Goal: Task Accomplishment & Management: Complete application form

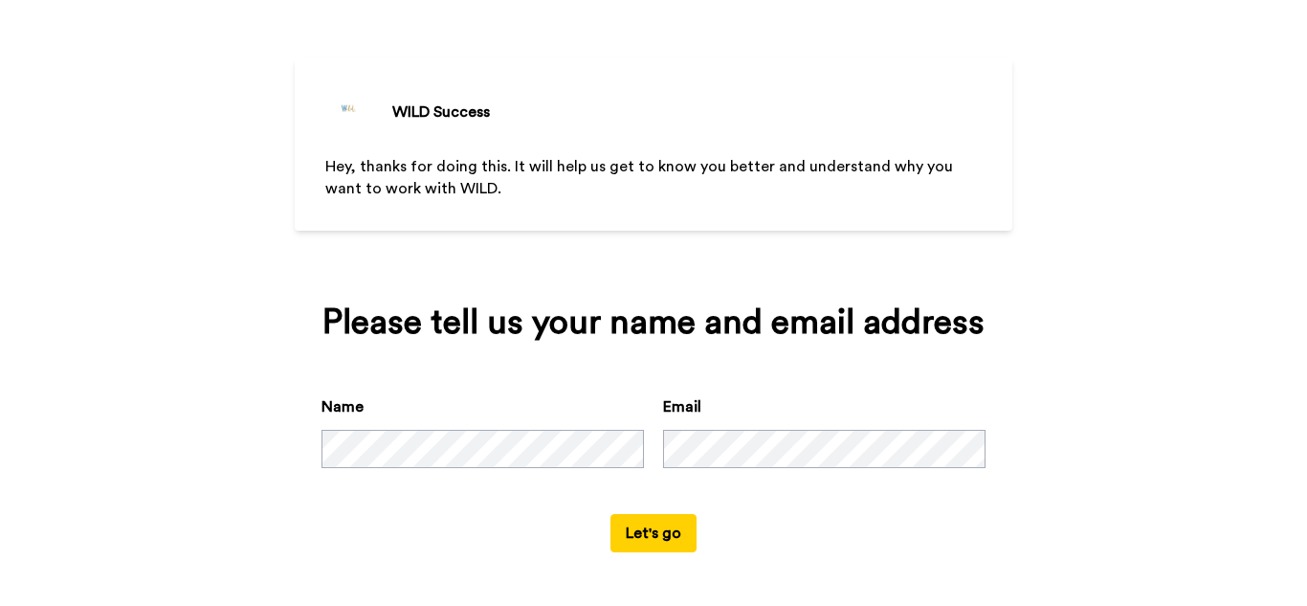
scroll to position [64, 0]
click at [651, 522] on button "Let's go" at bounding box center [653, 533] width 86 height 38
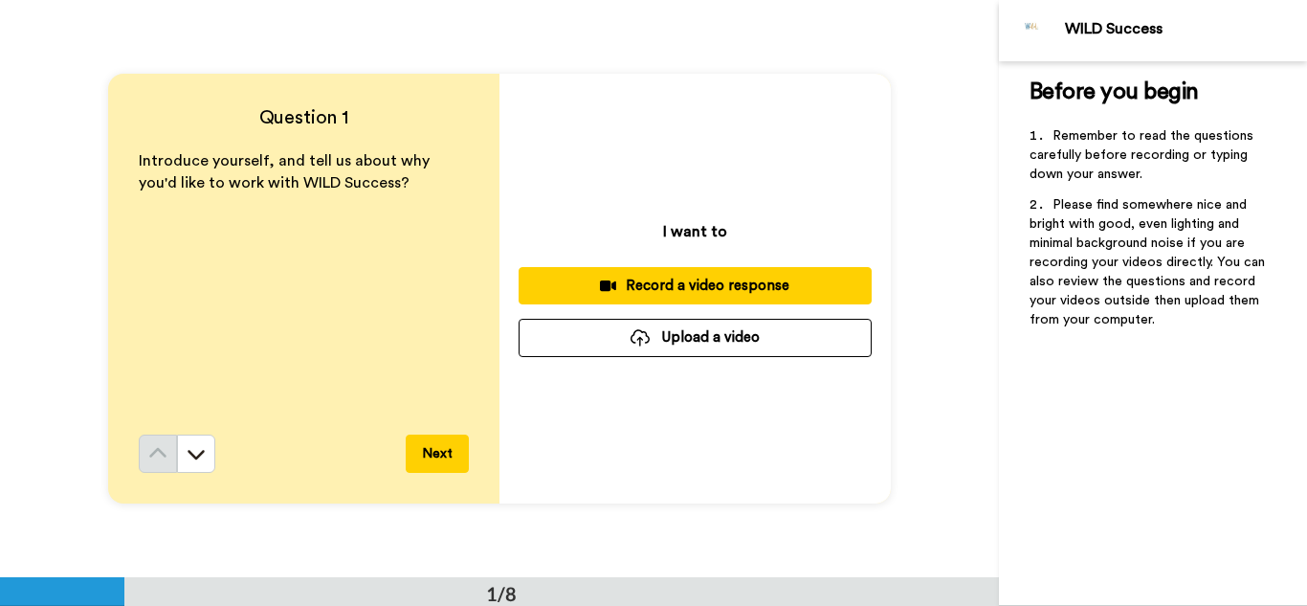
click at [646, 290] on div "Record a video response" at bounding box center [695, 286] width 322 height 20
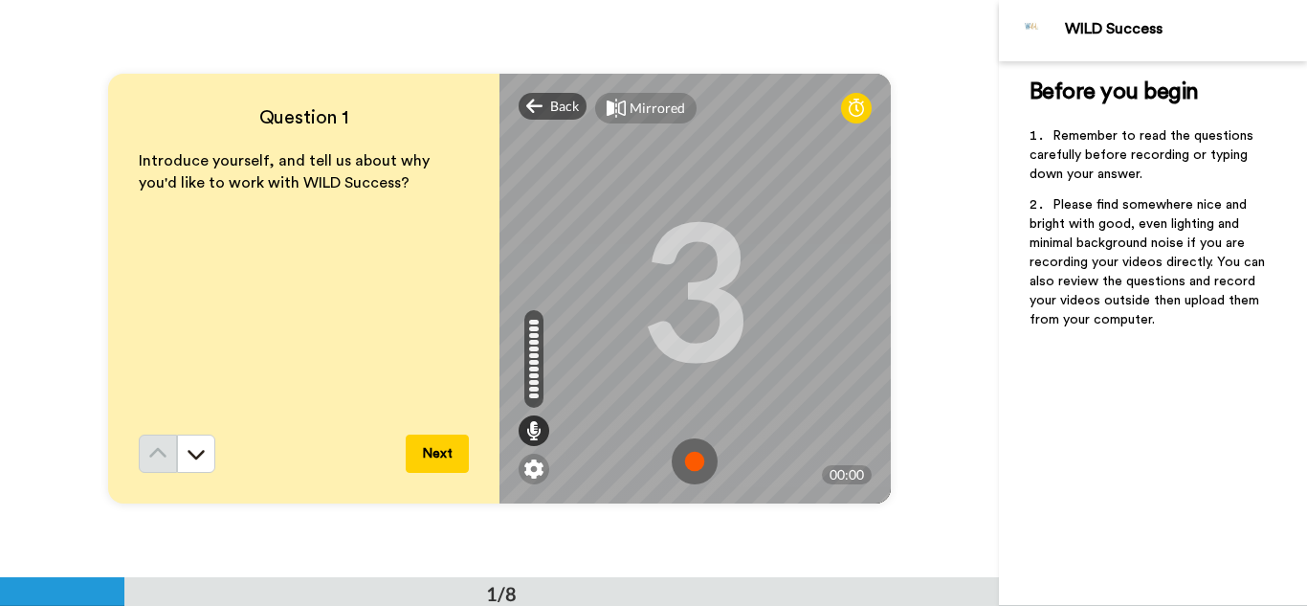
click at [687, 473] on img at bounding box center [695, 461] width 46 height 46
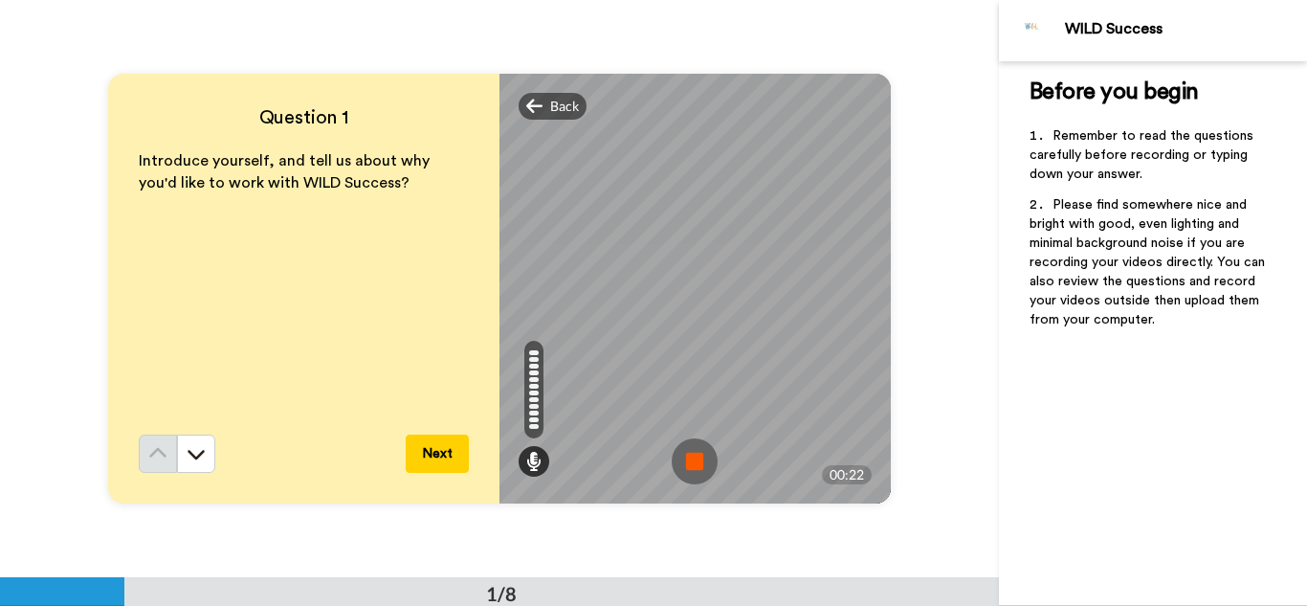
click at [687, 473] on img at bounding box center [695, 461] width 46 height 46
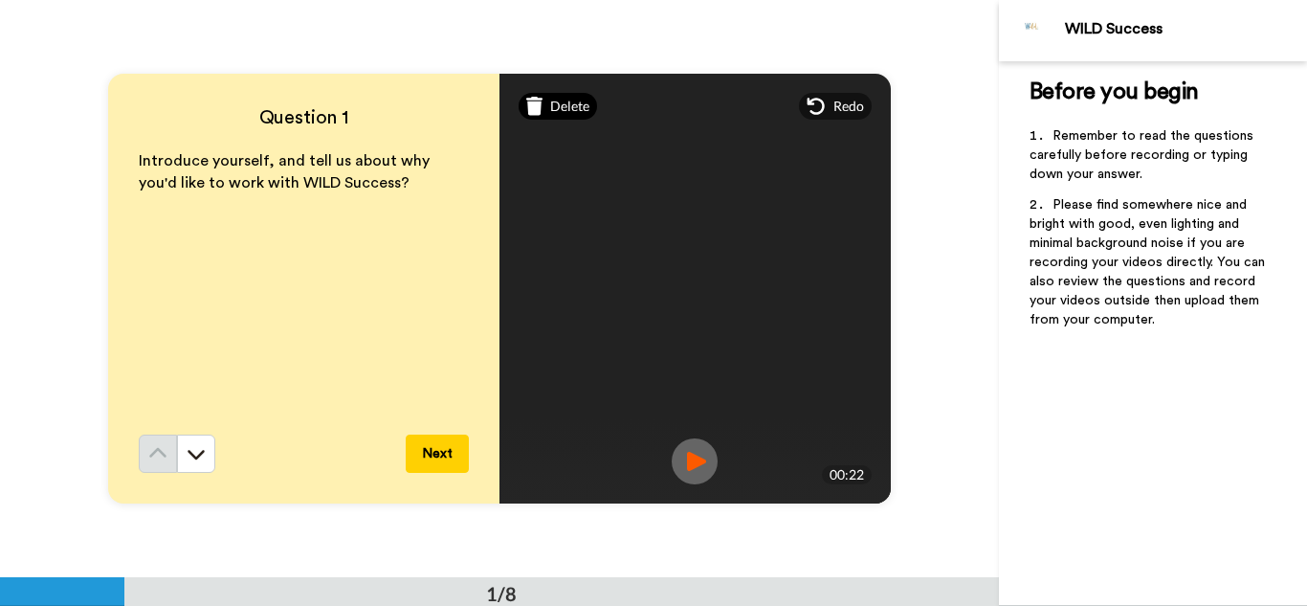
click at [544, 109] on div "Delete" at bounding box center [558, 106] width 79 height 27
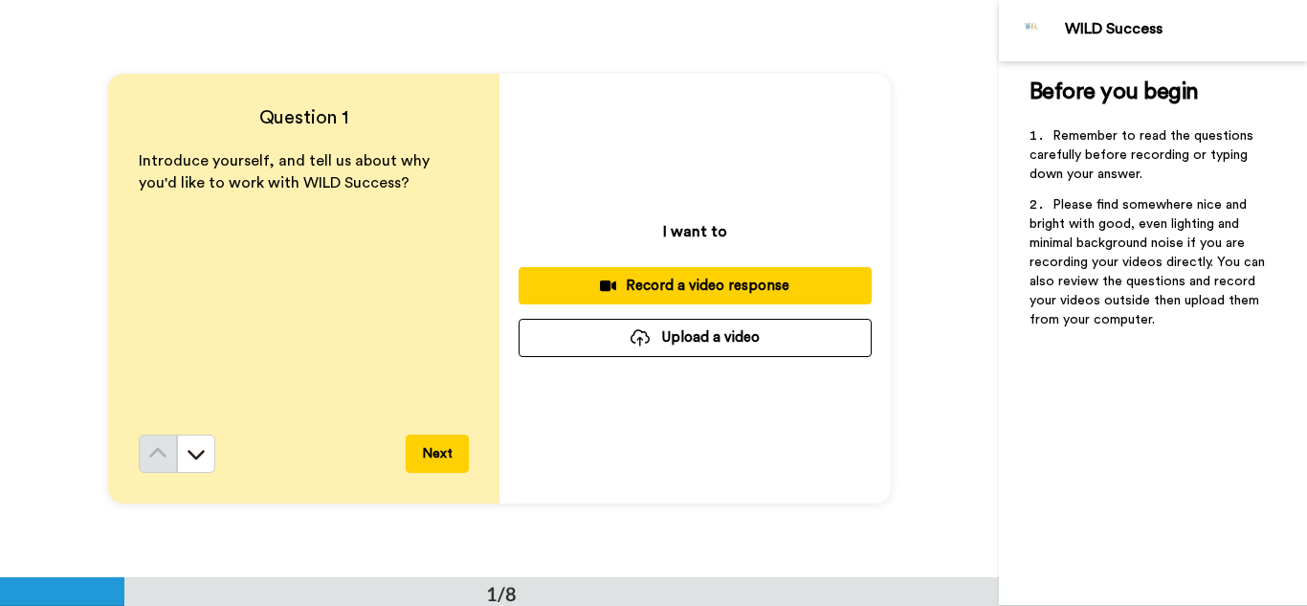
click at [643, 282] on div "Record a video response" at bounding box center [695, 286] width 322 height 20
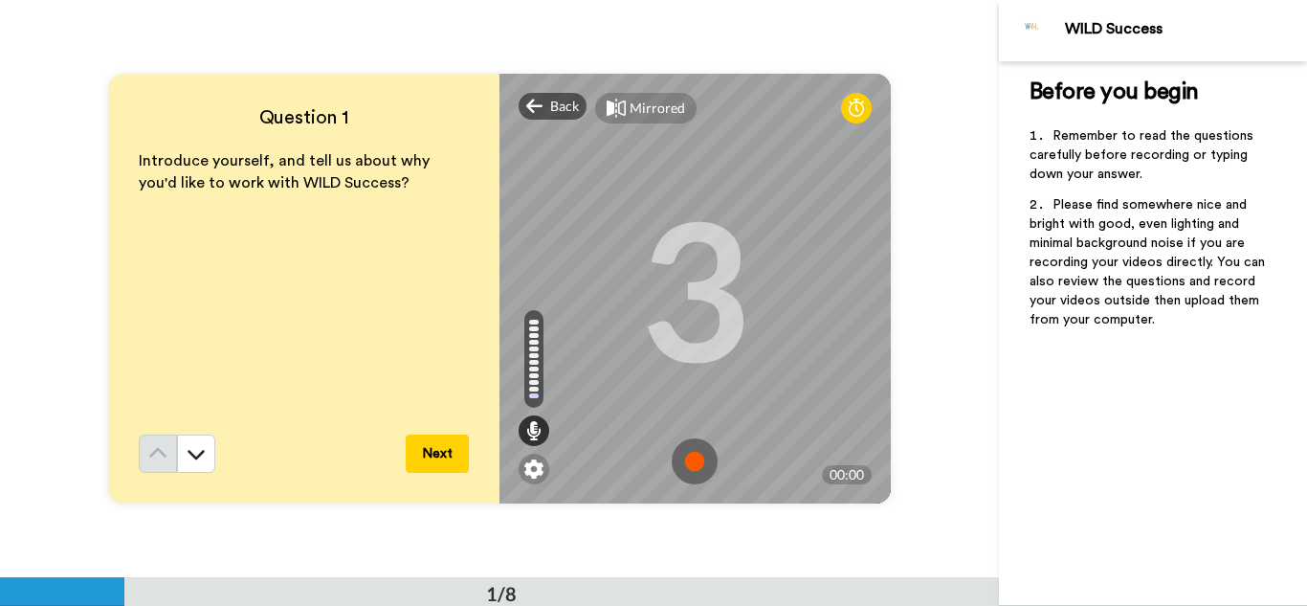
click at [695, 453] on img at bounding box center [695, 461] width 46 height 46
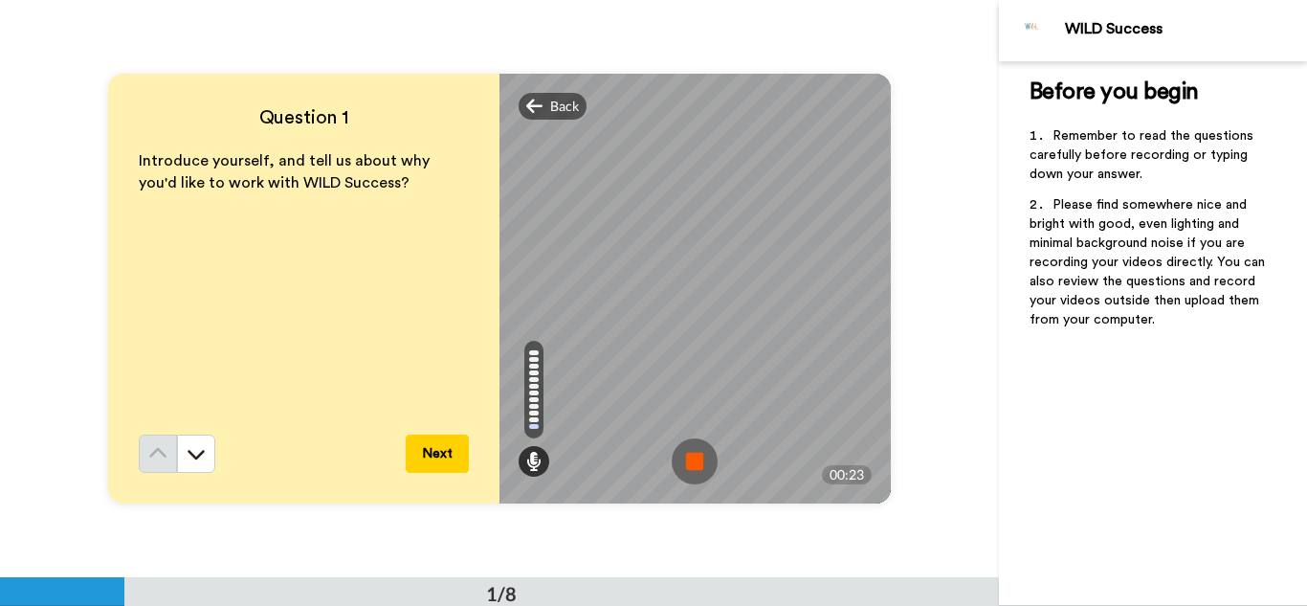
click at [695, 453] on img at bounding box center [695, 461] width 46 height 46
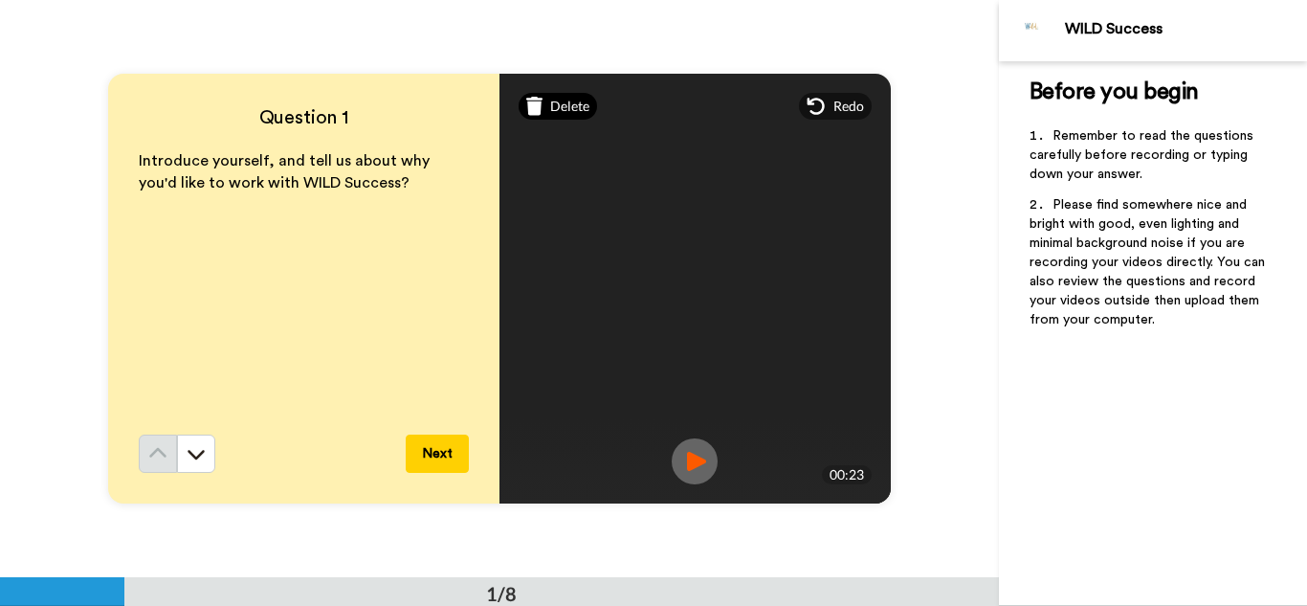
click at [554, 108] on span "Delete" at bounding box center [569, 106] width 39 height 19
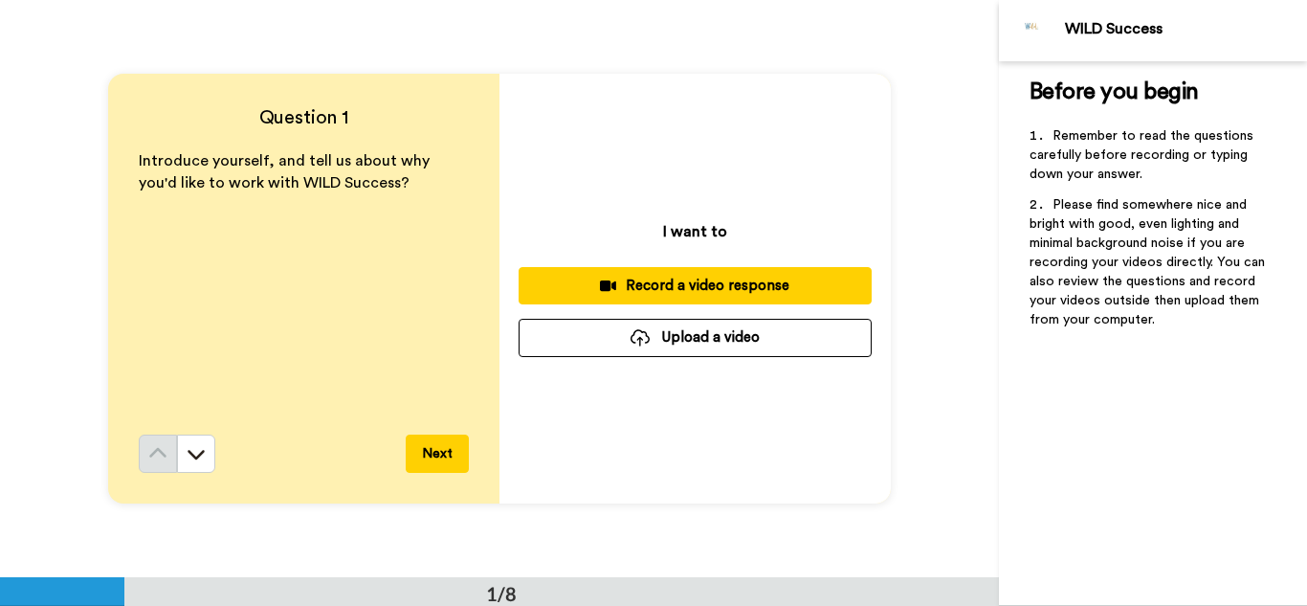
click at [651, 294] on div "Record a video response" at bounding box center [695, 286] width 322 height 20
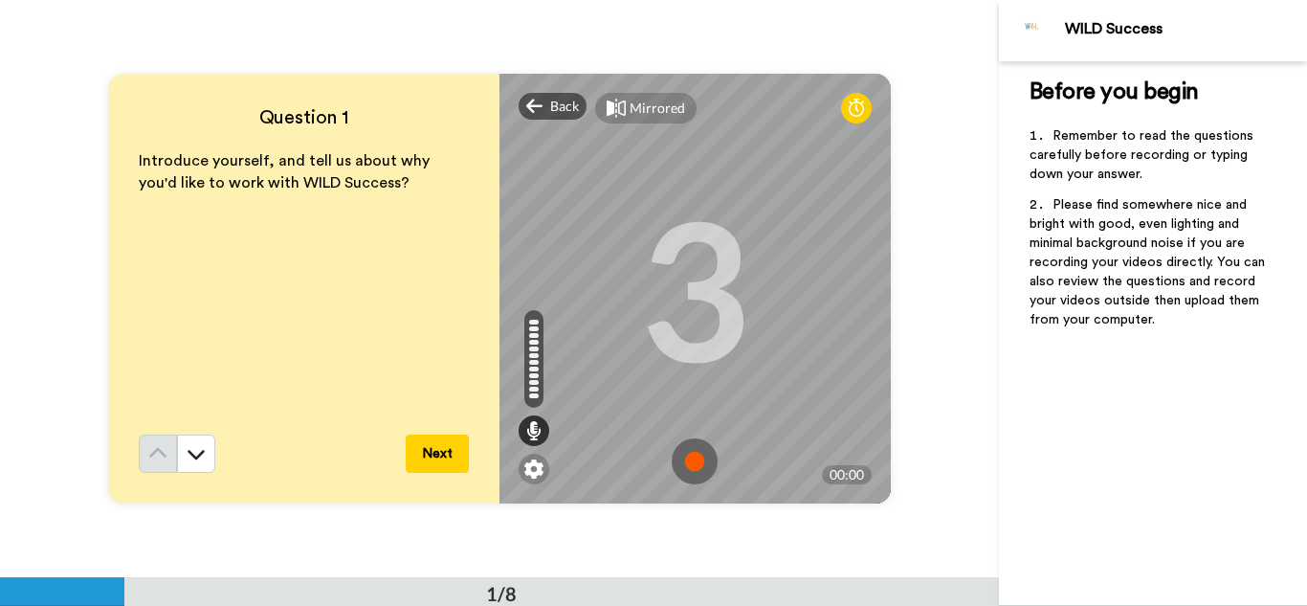
click at [689, 465] on img at bounding box center [695, 461] width 46 height 46
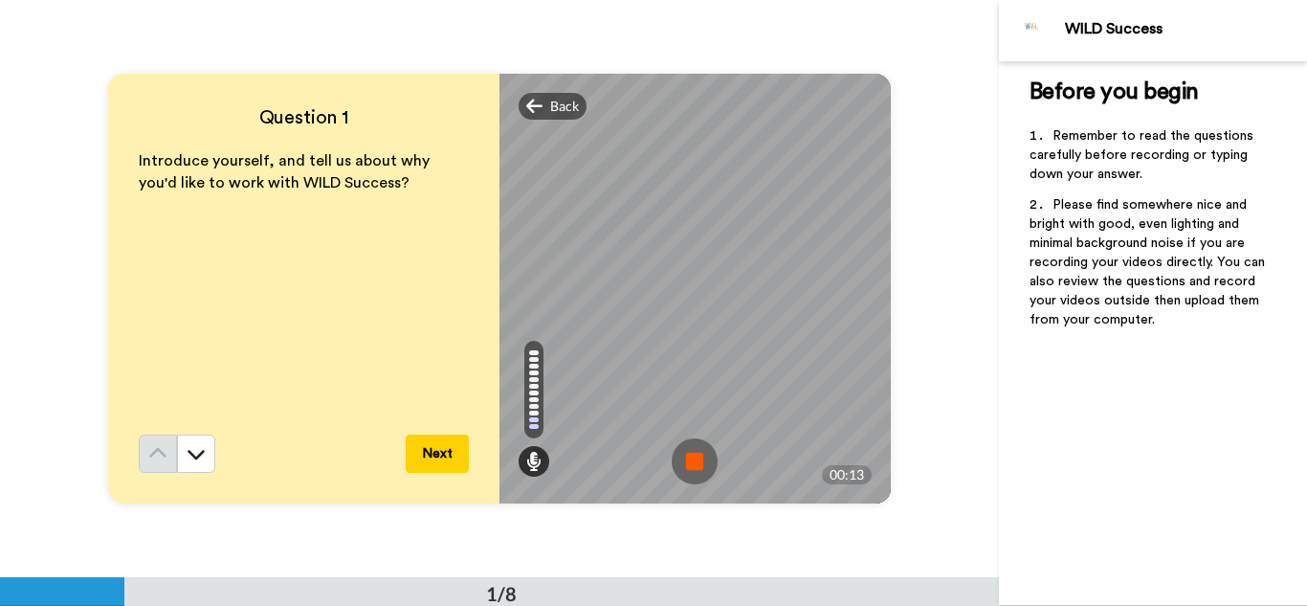
click at [689, 465] on img at bounding box center [695, 461] width 46 height 46
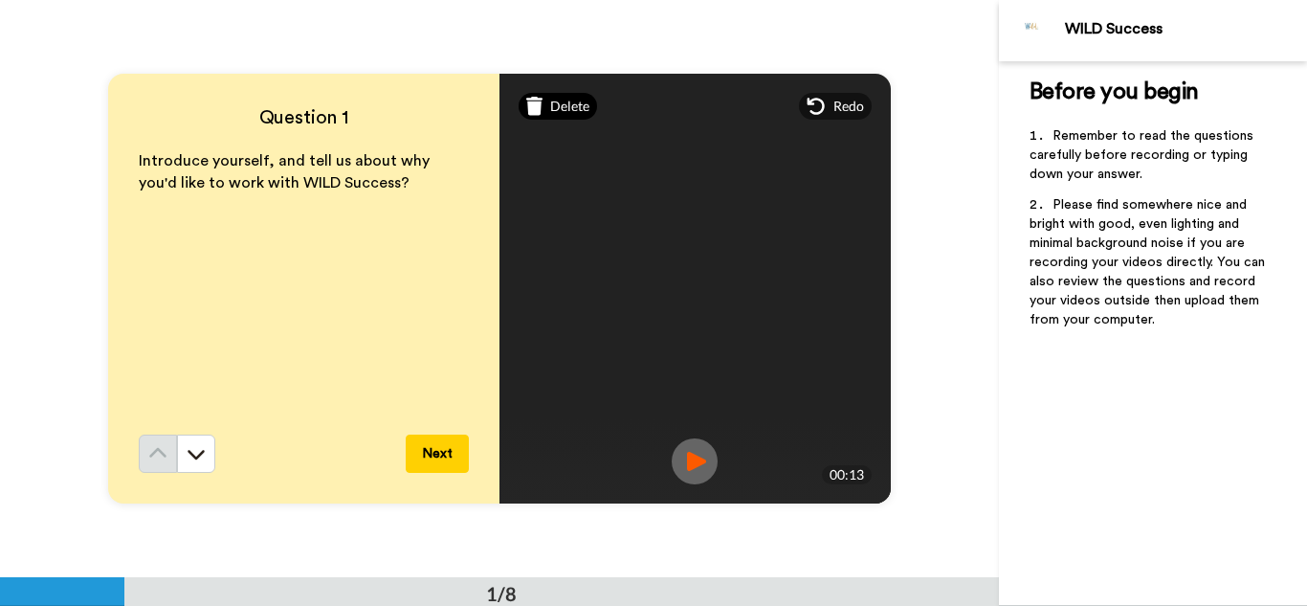
click at [550, 107] on span "Delete" at bounding box center [569, 106] width 39 height 19
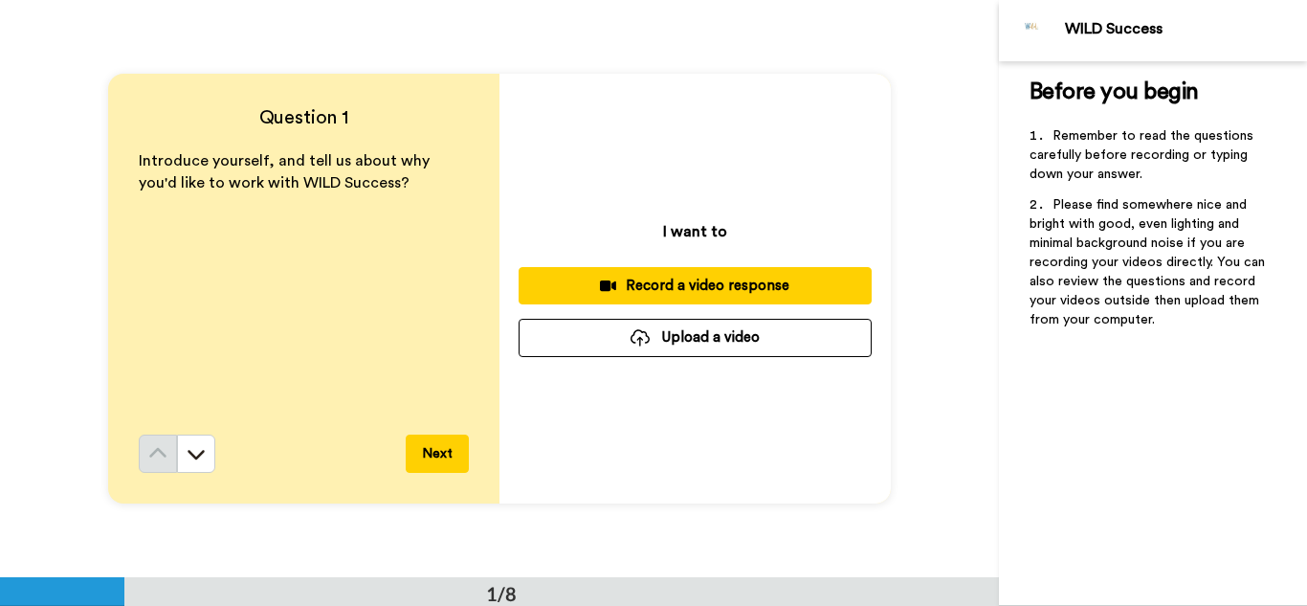
click at [645, 297] on button "Record a video response" at bounding box center [695, 285] width 353 height 37
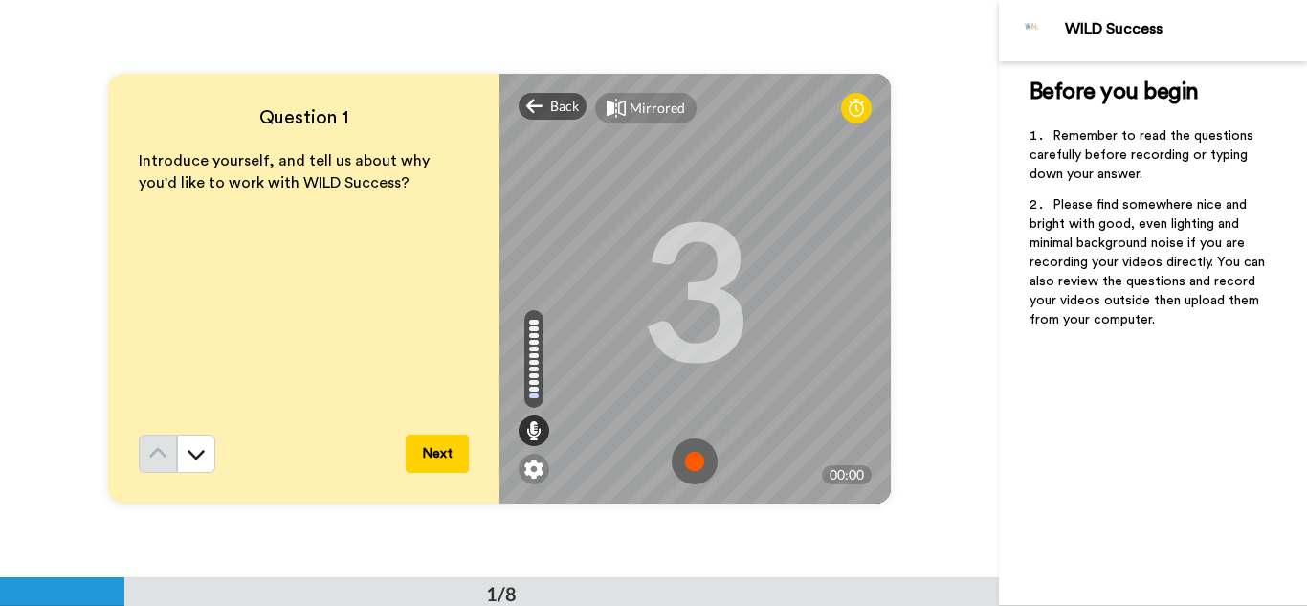
click at [692, 453] on img at bounding box center [695, 461] width 46 height 46
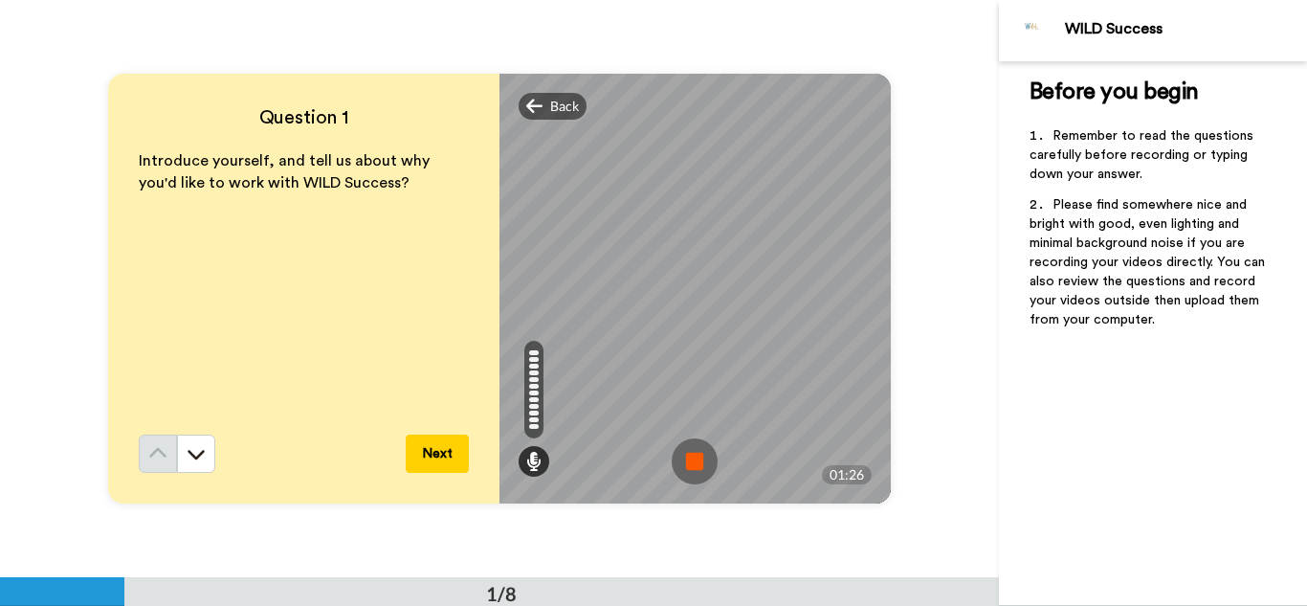
click at [692, 453] on img at bounding box center [695, 461] width 46 height 46
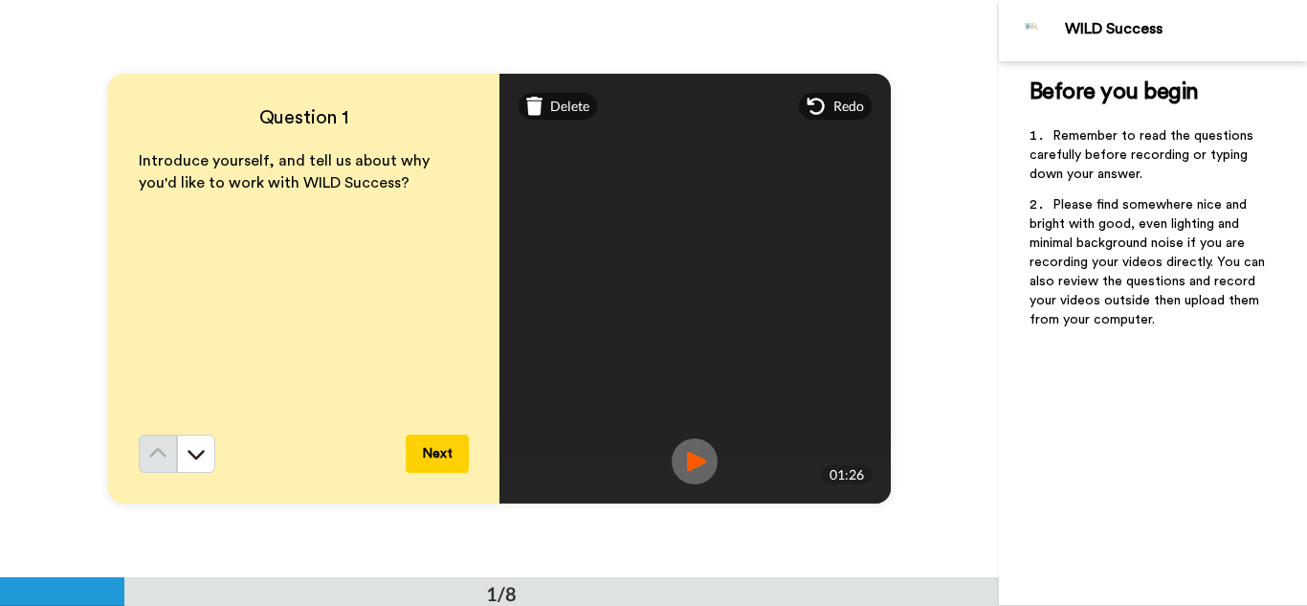
click at [455, 443] on button "Next" at bounding box center [437, 453] width 63 height 38
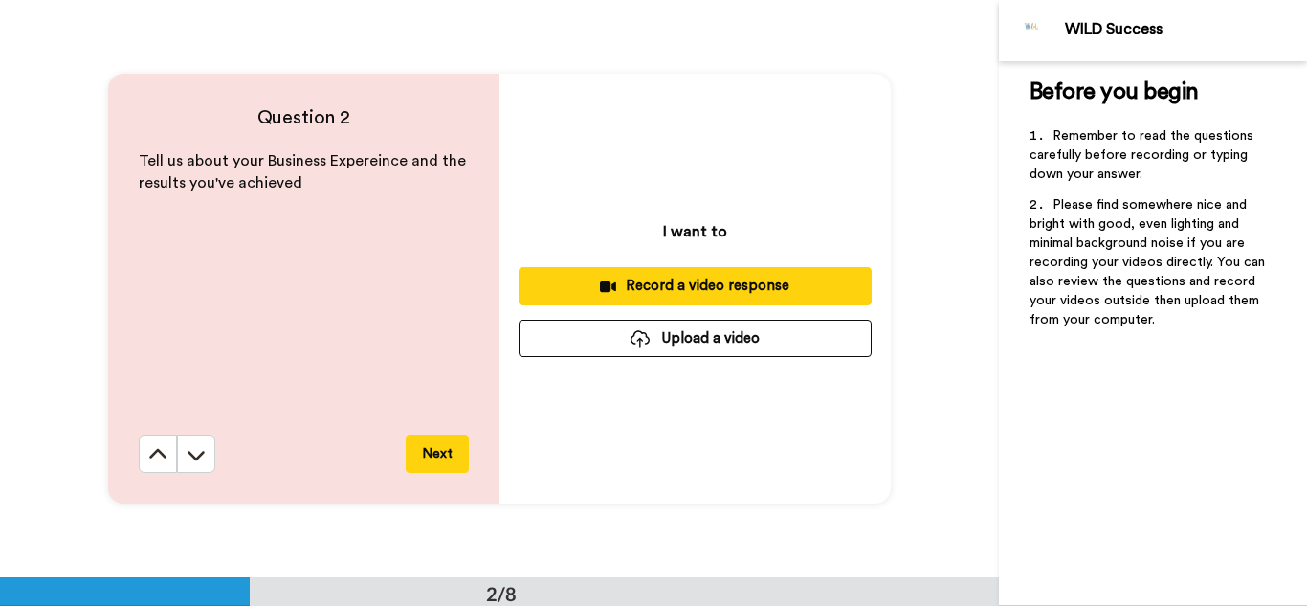
scroll to position [577, 0]
click at [659, 291] on div "Record a video response" at bounding box center [695, 285] width 322 height 20
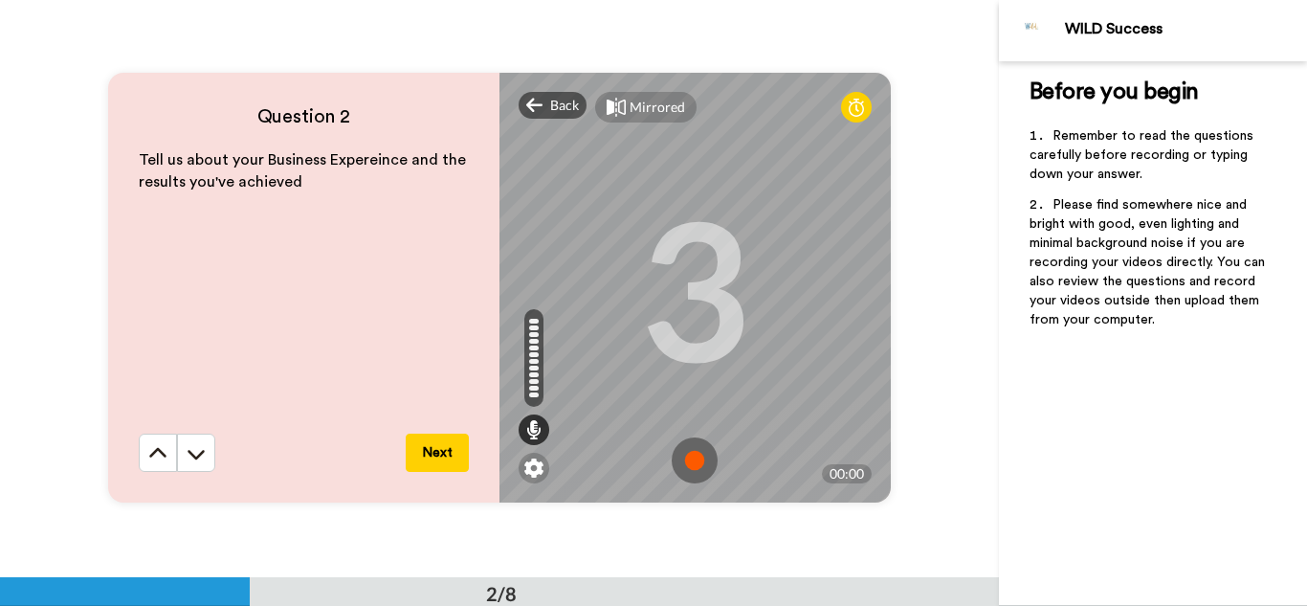
click at [685, 459] on img at bounding box center [695, 460] width 46 height 46
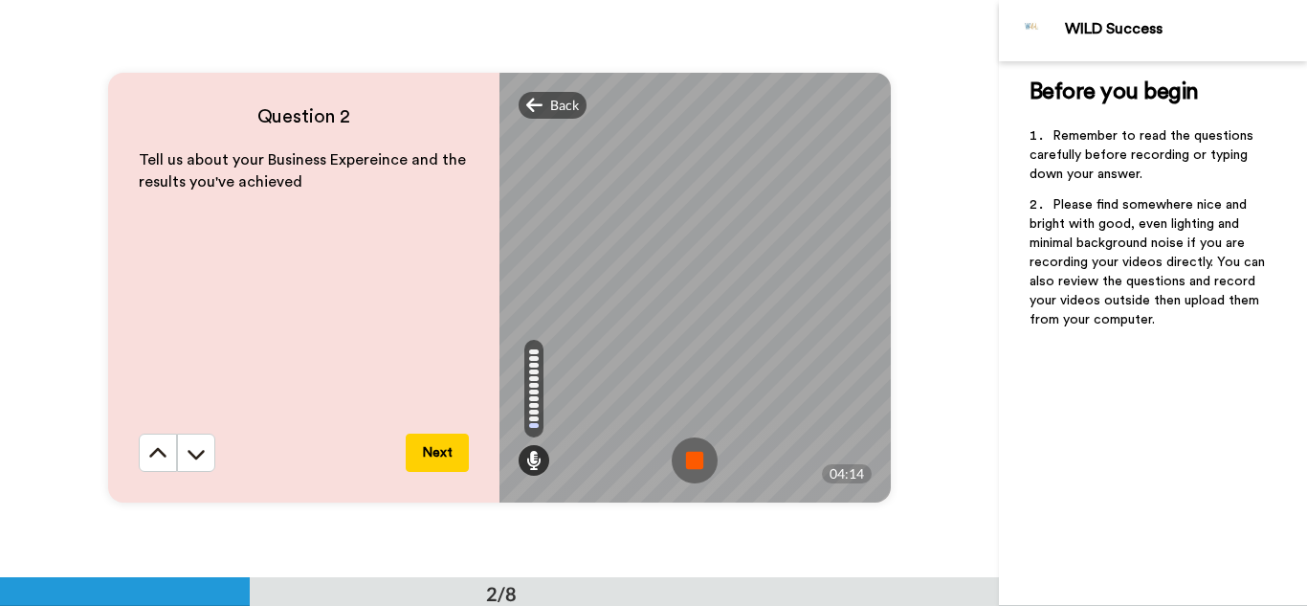
click at [675, 461] on img at bounding box center [695, 460] width 46 height 46
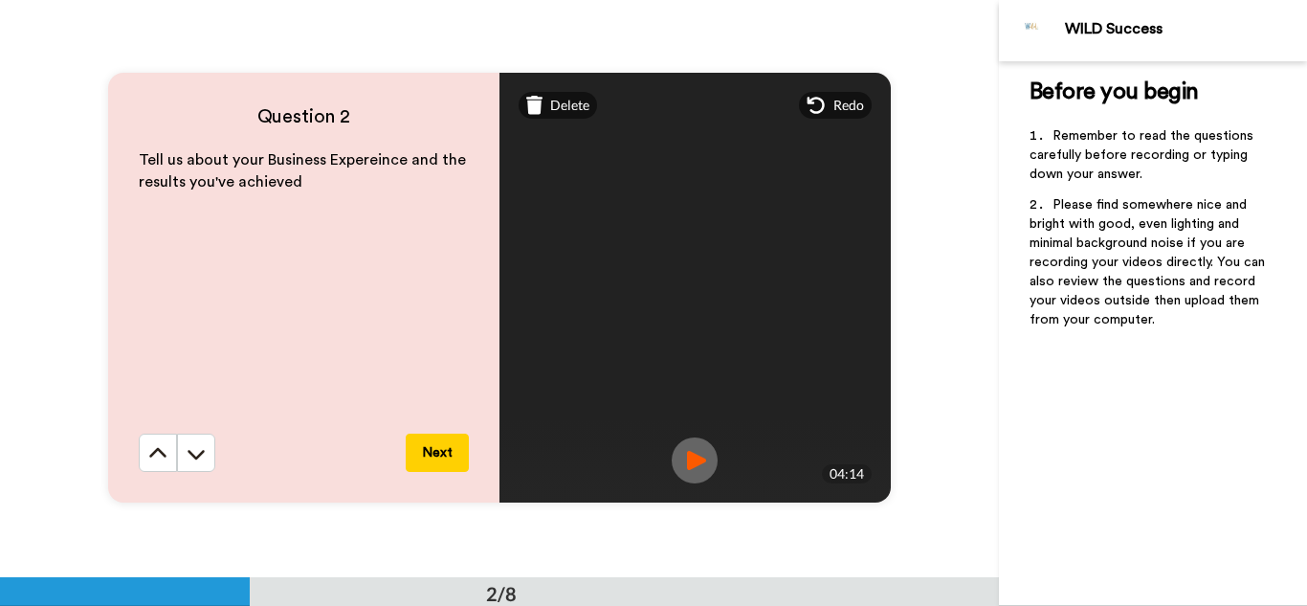
click at [452, 475] on div "Question 2 Tell us about your Business Expereince and the results you've achiev…" at bounding box center [303, 288] width 391 height 430
click at [437, 463] on button "Next" at bounding box center [437, 452] width 63 height 38
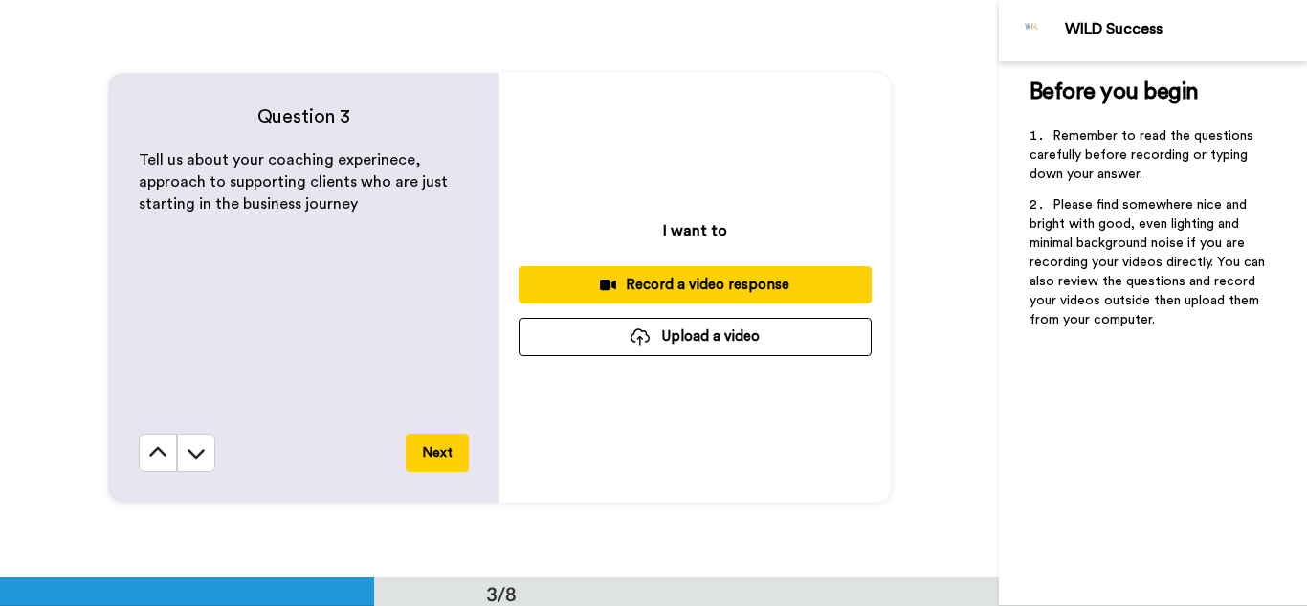
scroll to position [1154, 0]
click at [664, 278] on div "Record a video response" at bounding box center [695, 285] width 322 height 20
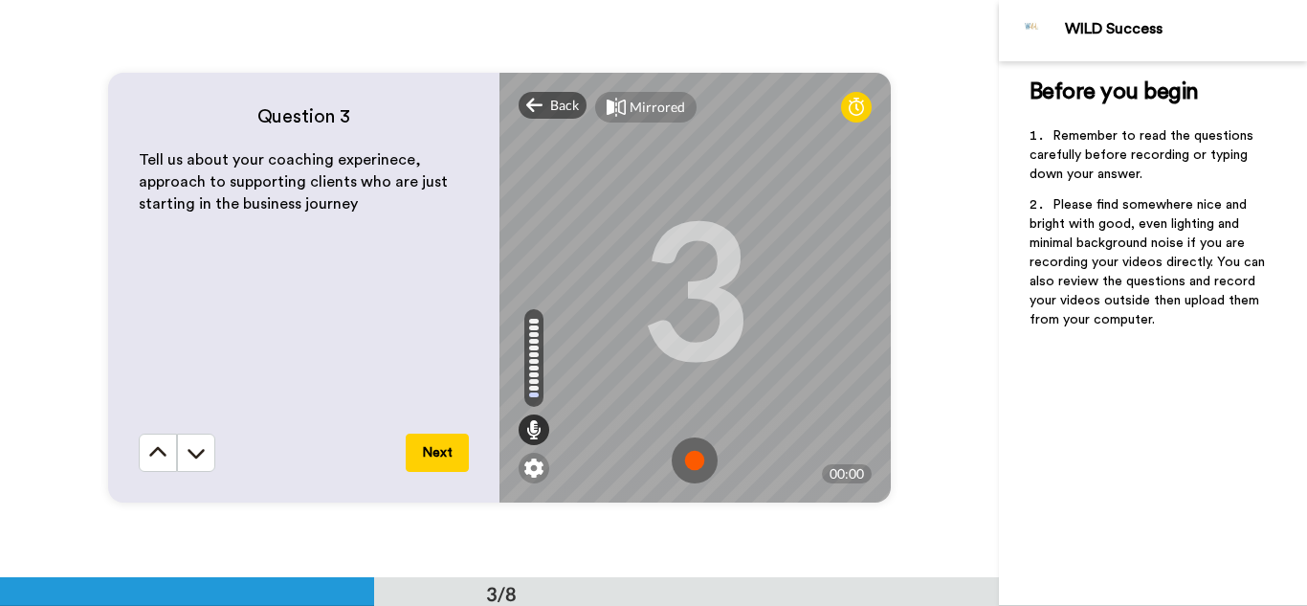
click at [685, 454] on img at bounding box center [695, 460] width 46 height 46
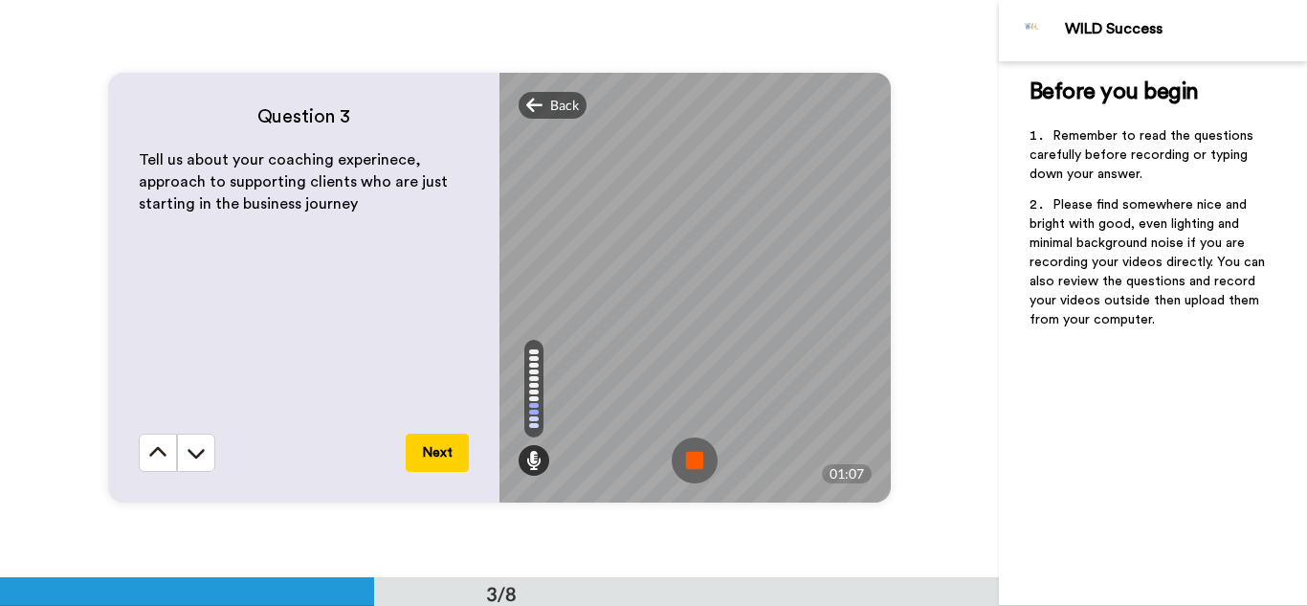
click at [685, 454] on img at bounding box center [695, 460] width 46 height 46
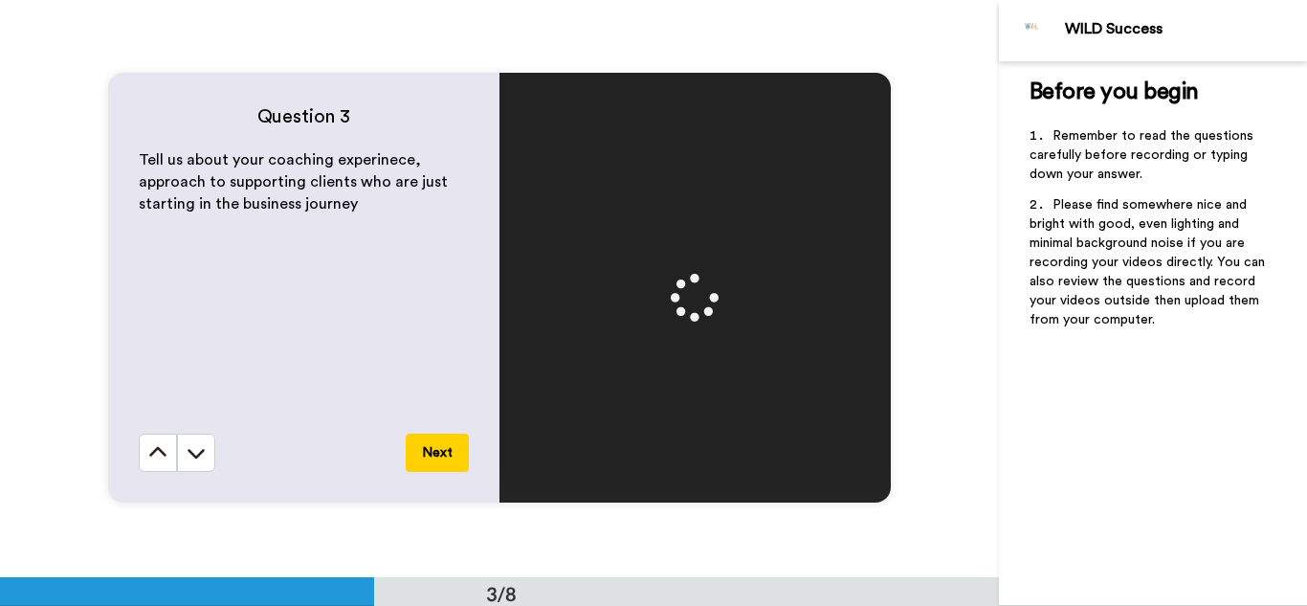
click at [440, 465] on button "Next" at bounding box center [437, 452] width 63 height 38
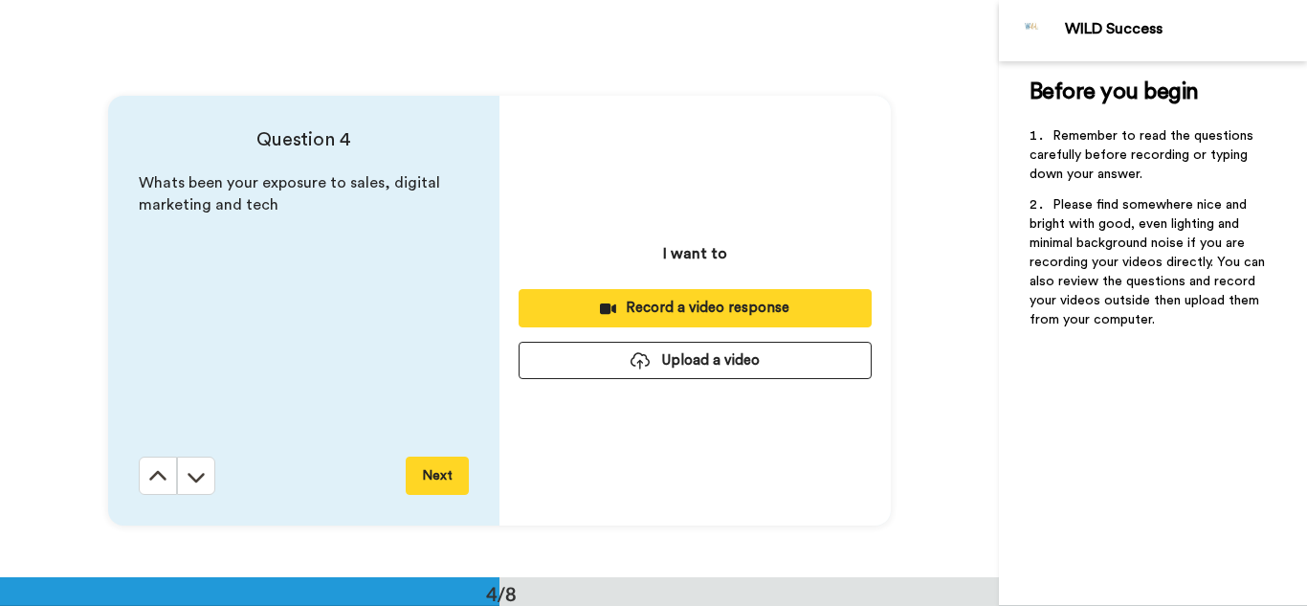
scroll to position [1730, 0]
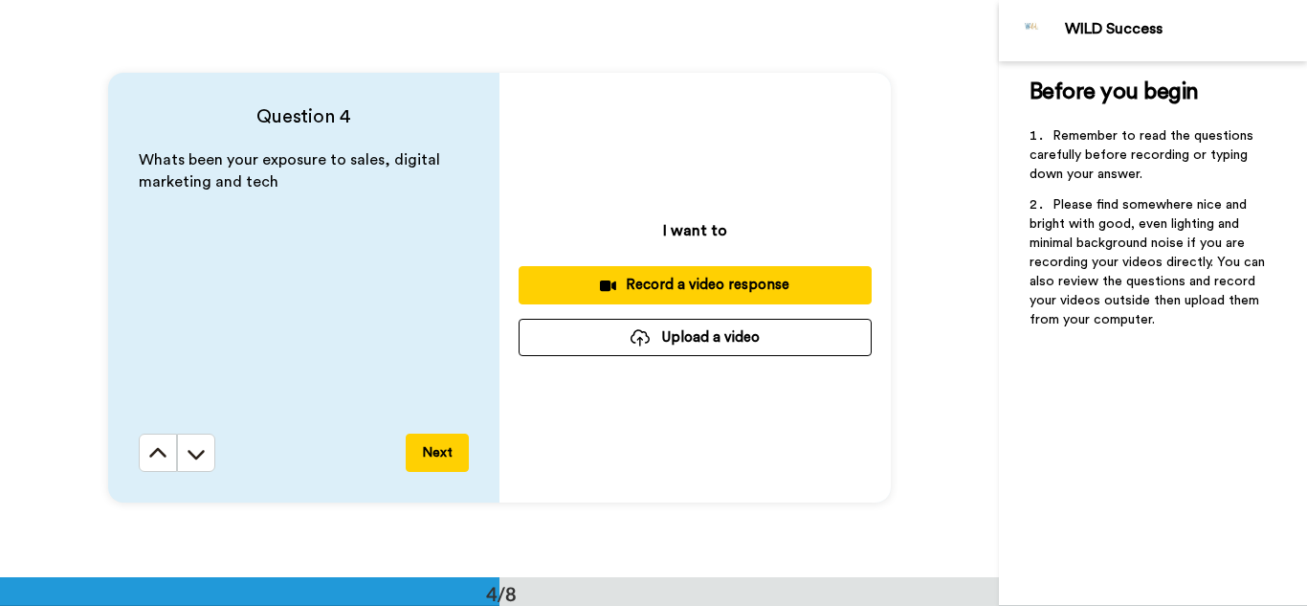
click at [612, 278] on icon at bounding box center [608, 285] width 16 height 14
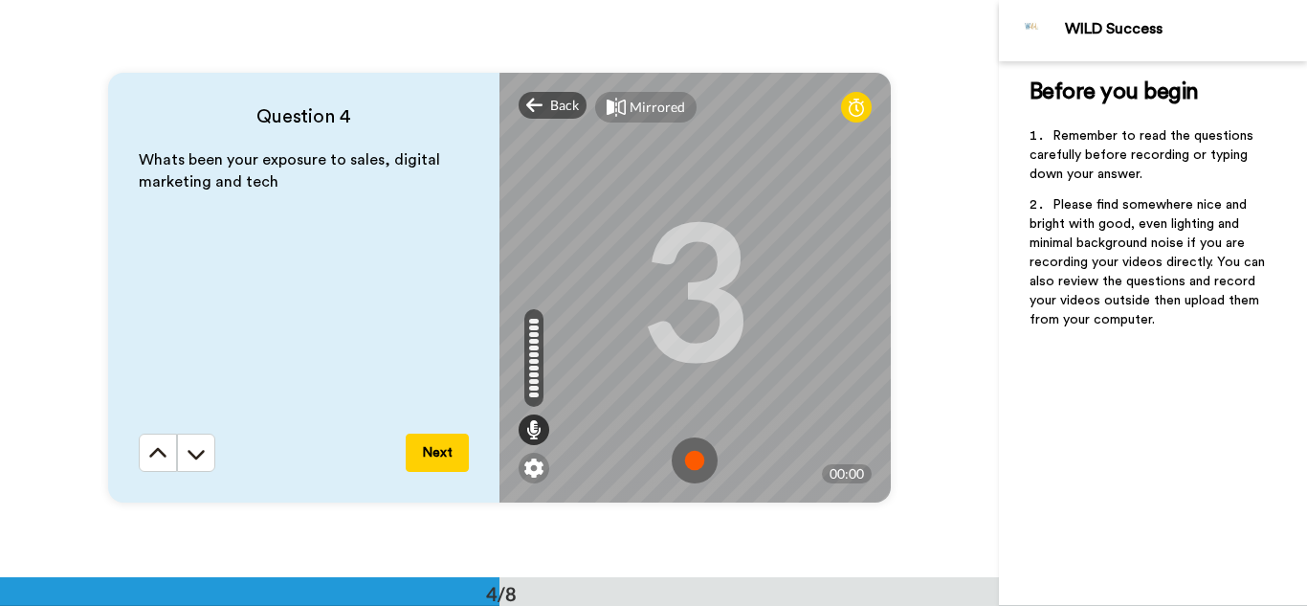
click at [678, 464] on img at bounding box center [695, 460] width 46 height 46
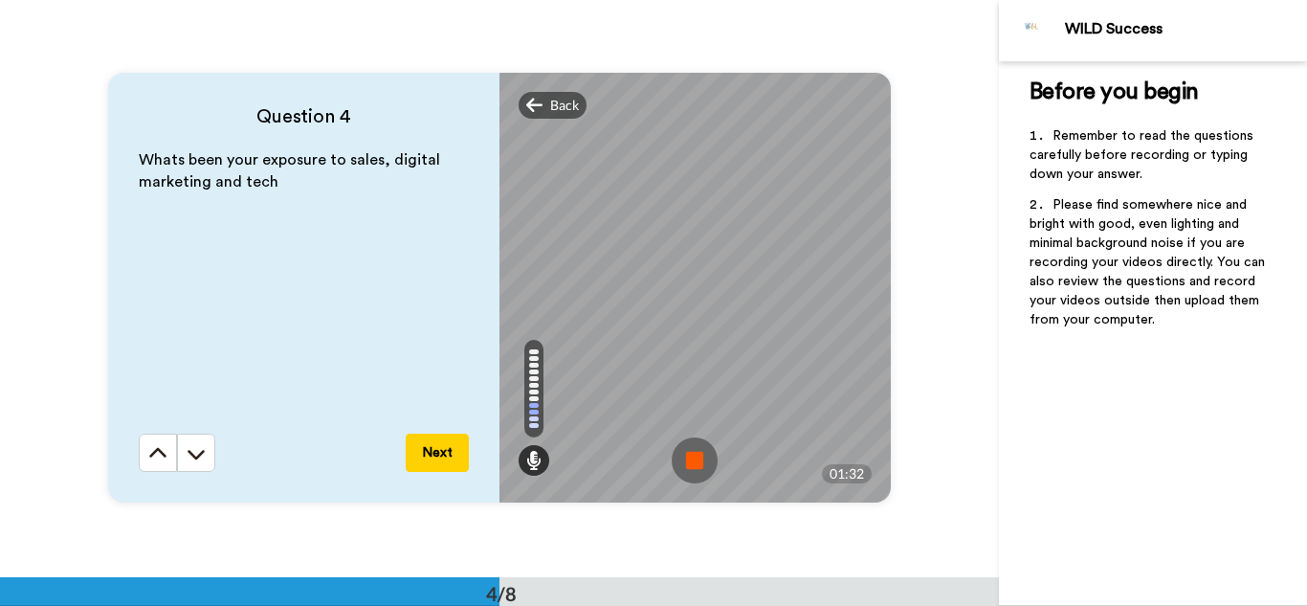
click at [678, 464] on img at bounding box center [695, 460] width 46 height 46
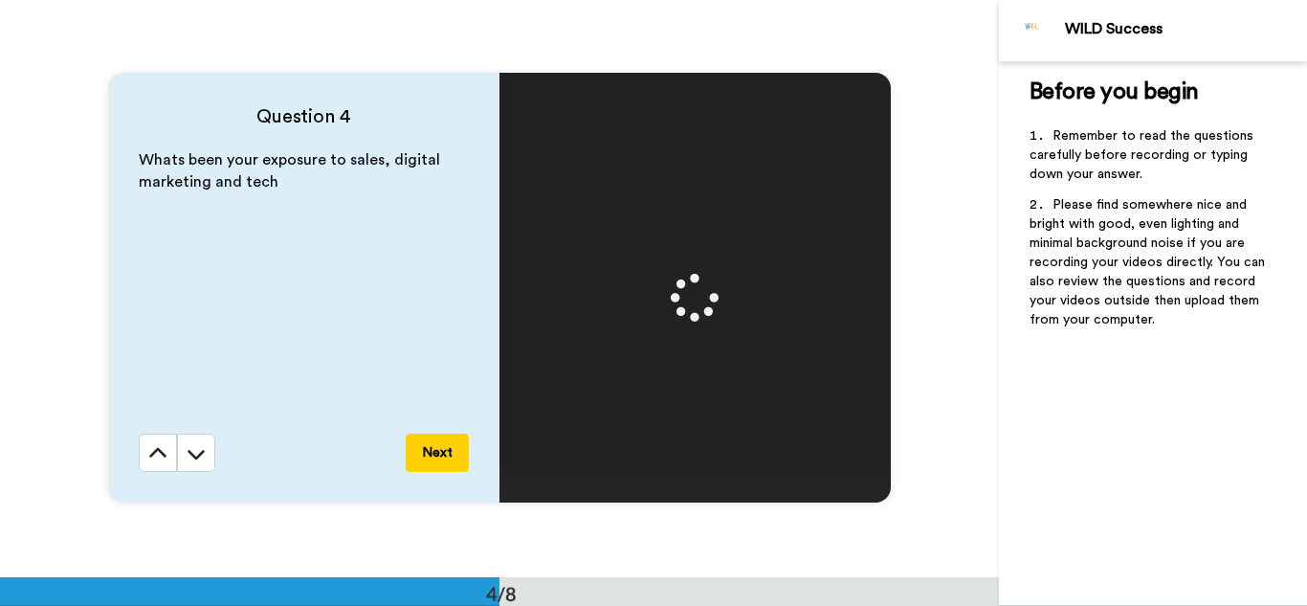
click at [432, 457] on button "Next" at bounding box center [437, 452] width 63 height 38
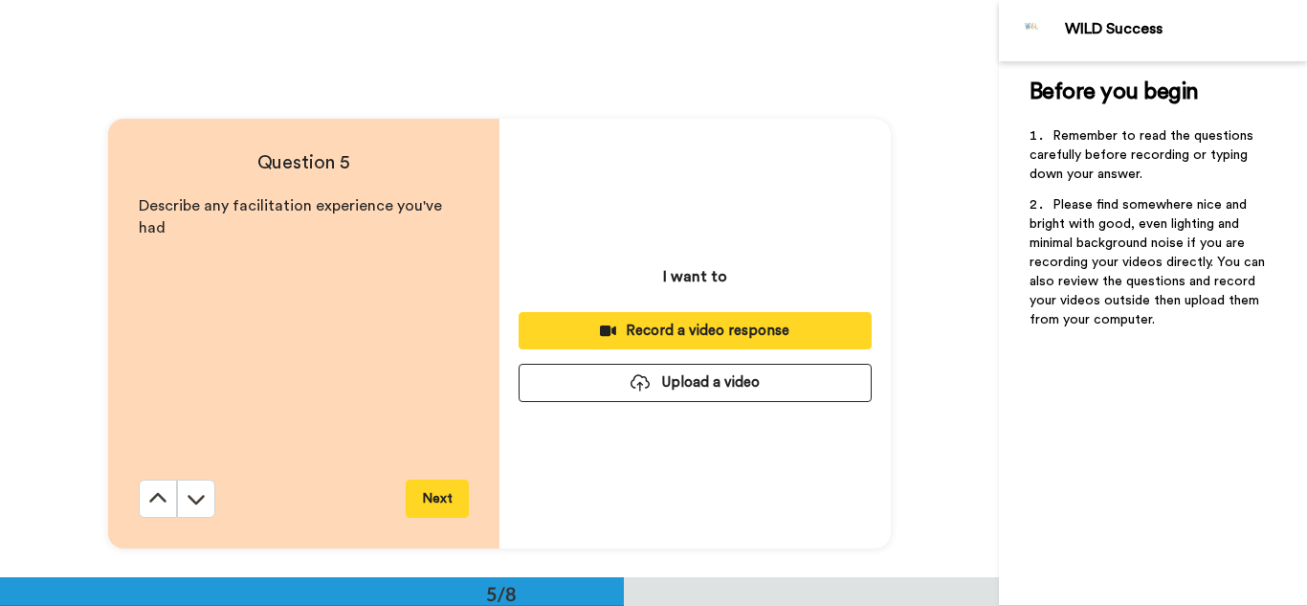
scroll to position [2307, 0]
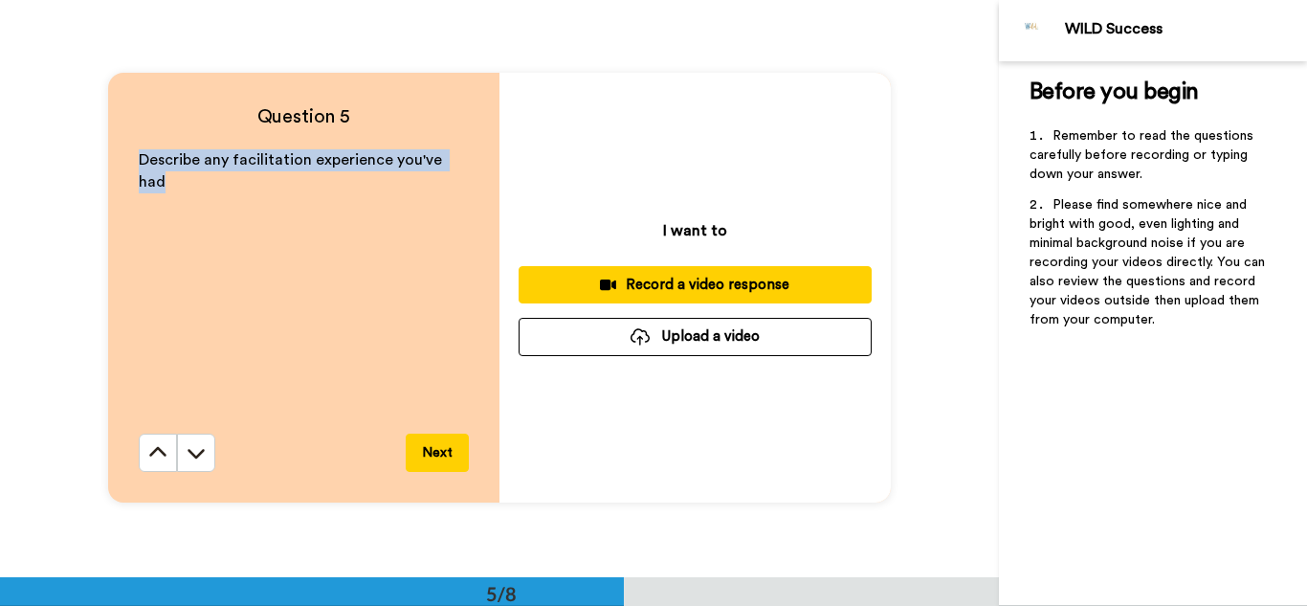
drag, startPoint x: 135, startPoint y: 156, endPoint x: 459, endPoint y: 166, distance: 324.5
click at [459, 166] on p "Describe any facilitation experience you've had" at bounding box center [304, 171] width 330 height 44
copy span "Describe any facilitation experience you've had"
click at [672, 277] on div "Record a video response" at bounding box center [695, 285] width 322 height 20
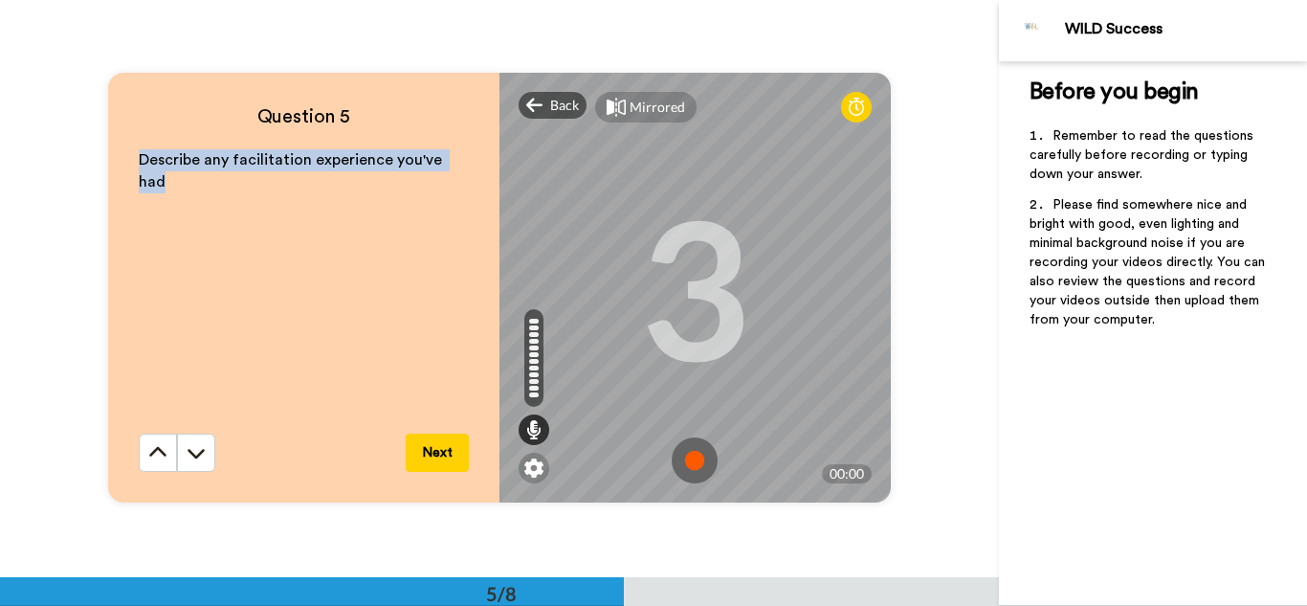
click at [690, 458] on img at bounding box center [695, 460] width 46 height 46
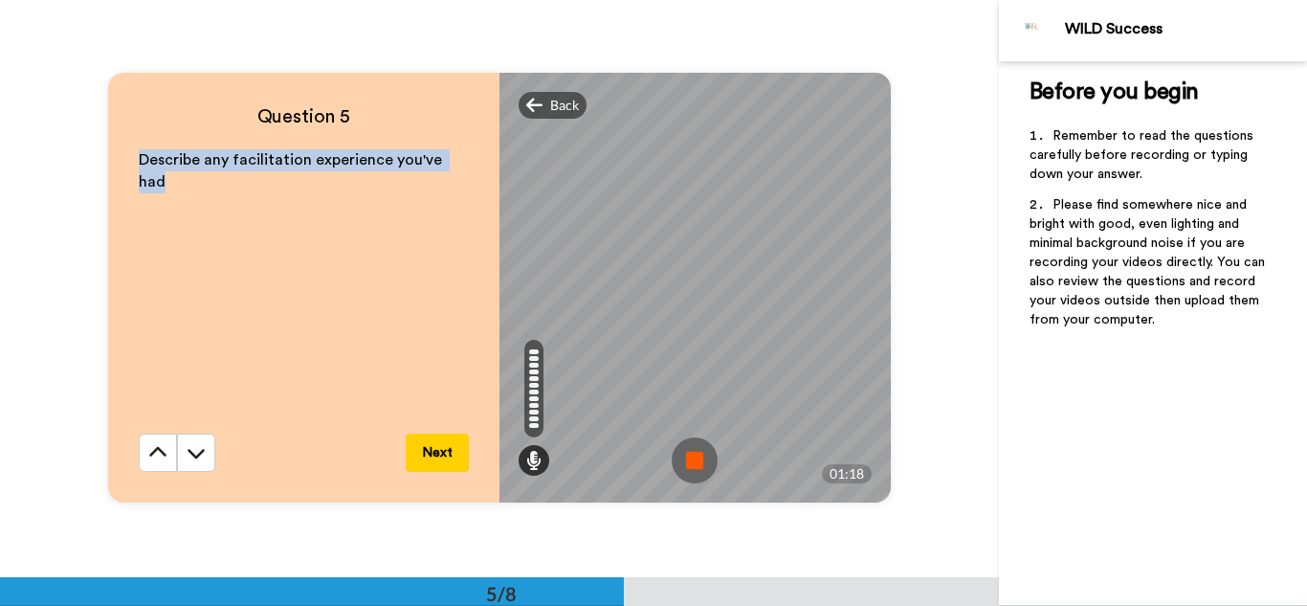
click at [690, 458] on img at bounding box center [695, 460] width 46 height 46
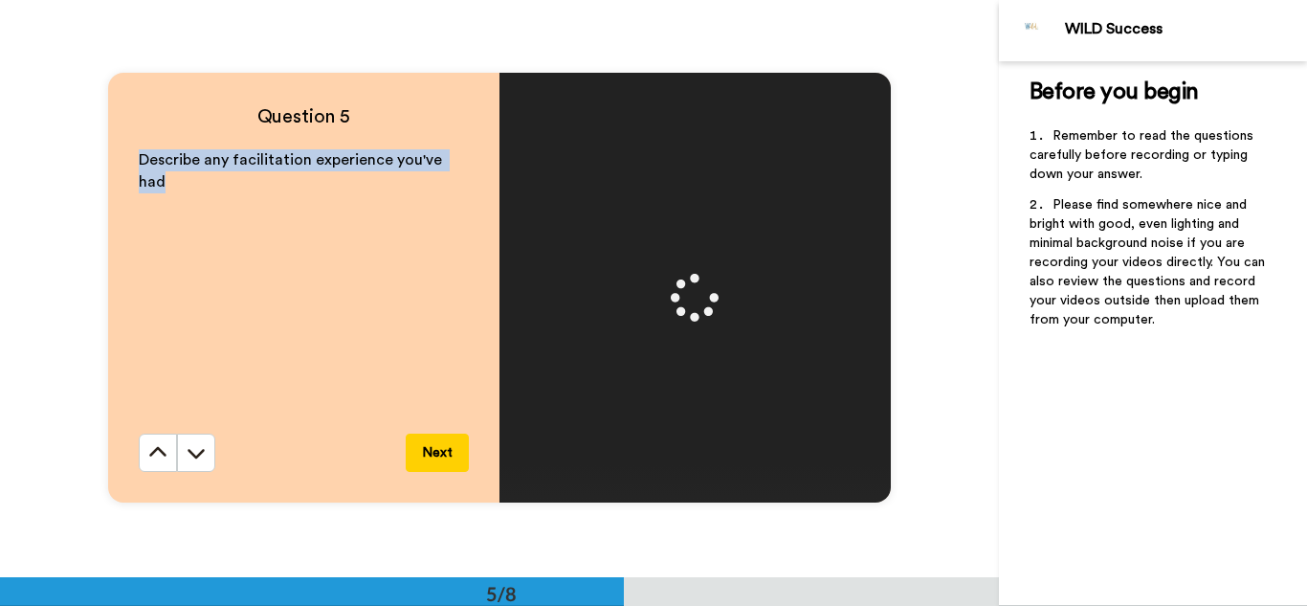
click at [434, 459] on button "Next" at bounding box center [437, 452] width 63 height 38
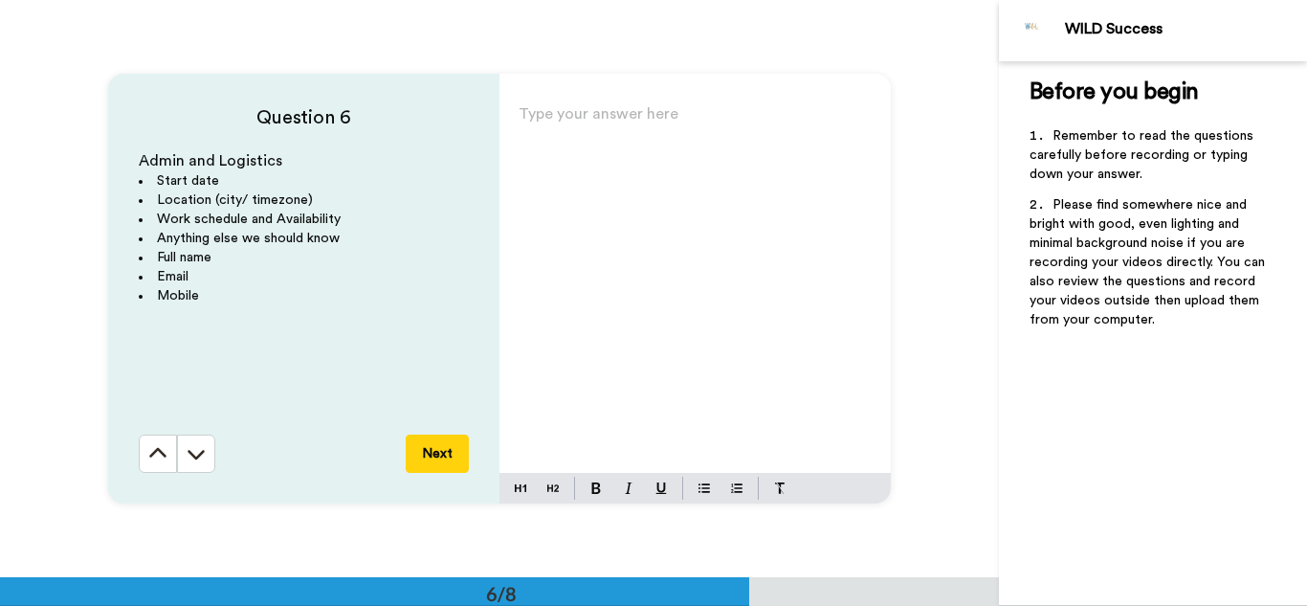
scroll to position [2883, 0]
click at [584, 159] on div "Type your answer here ﻿" at bounding box center [694, 286] width 391 height 372
drag, startPoint x: 670, startPoint y: 122, endPoint x: 620, endPoint y: 121, distance: 49.8
click at [620, 121] on span "Start date: Available one week notice" at bounding box center [652, 121] width 267 height 15
click at [663, 136] on p "﻿" at bounding box center [695, 148] width 353 height 27
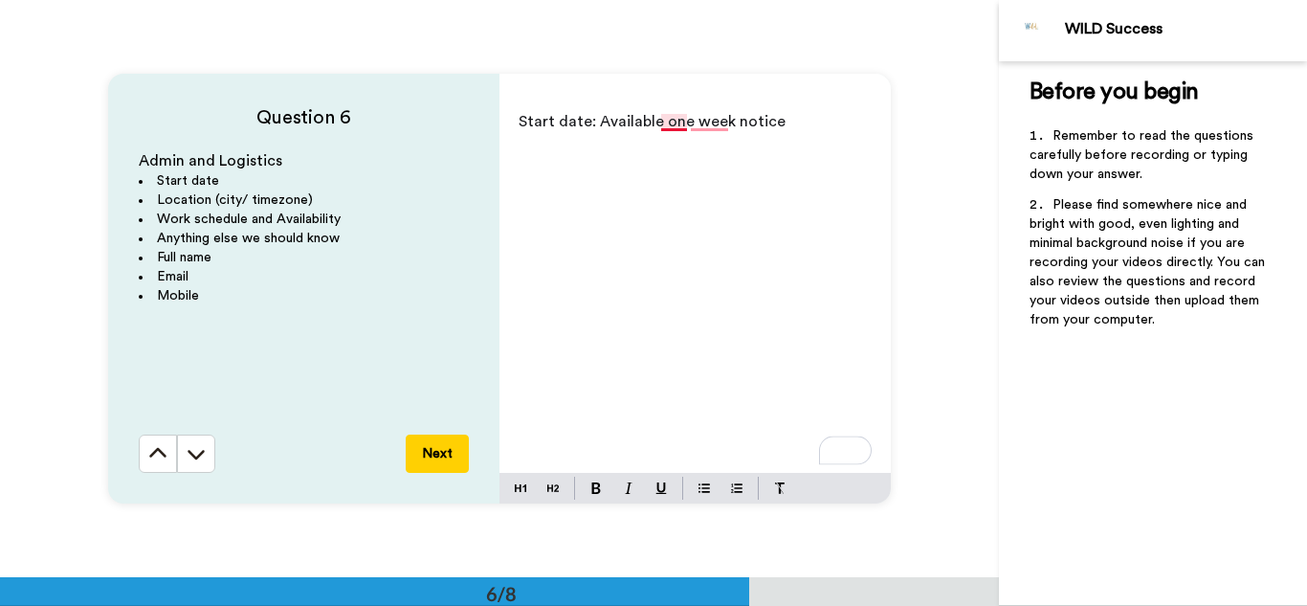
click at [661, 120] on span "Start date: Available one week notice" at bounding box center [652, 121] width 267 height 15
click at [812, 117] on p "Start date: Available with one week notice" at bounding box center [695, 121] width 353 height 27
drag, startPoint x: 749, startPoint y: 124, endPoint x: 807, endPoint y: 163, distance: 69.0
click at [807, 163] on div "Start date: Available with a week notice period. ﻿ ﻿ ﻿" at bounding box center [694, 286] width 391 height 372
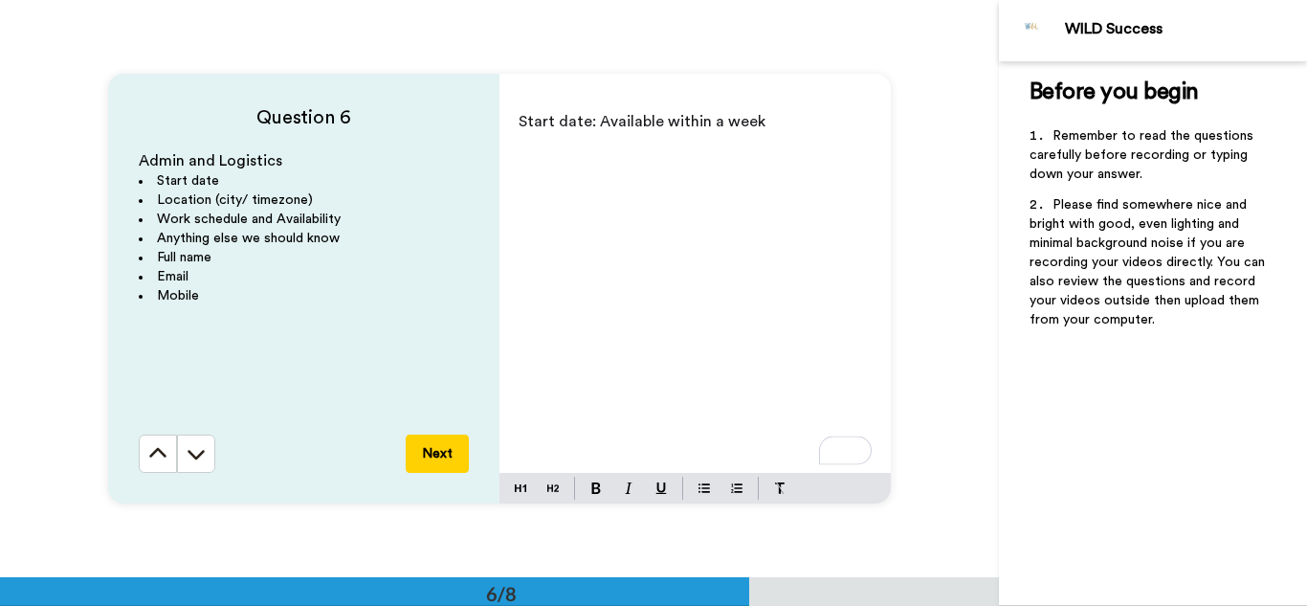
click at [756, 124] on p "Start date: Available within a week" at bounding box center [695, 121] width 353 height 27
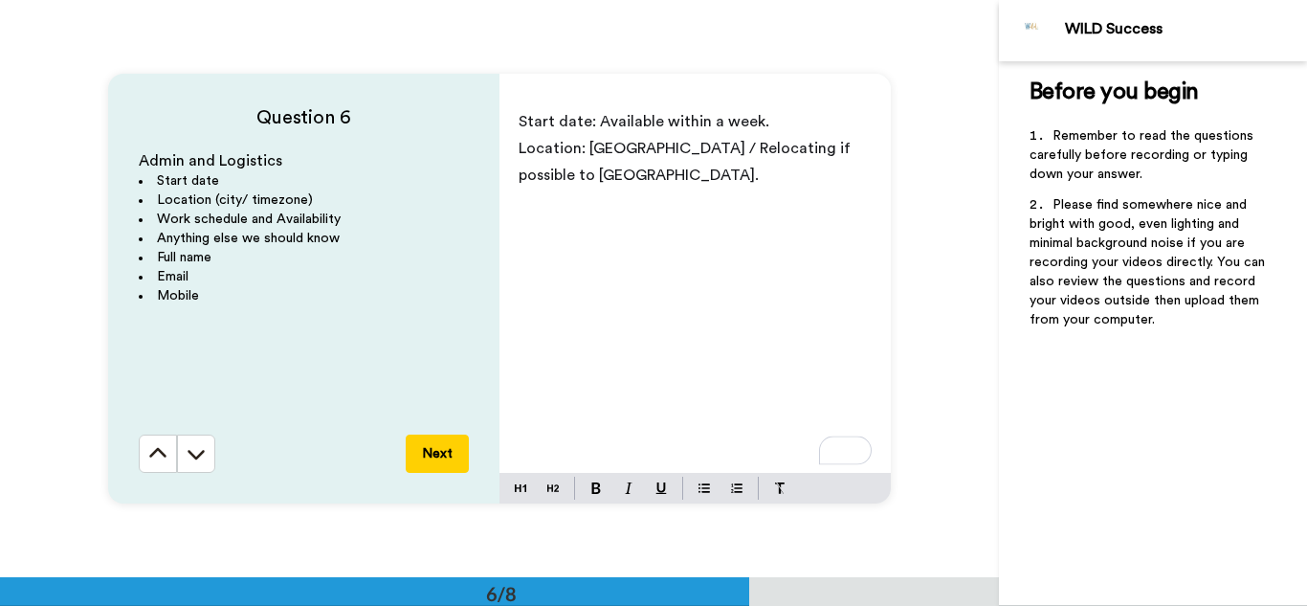
click at [615, 176] on p "Location: [GEOGRAPHIC_DATA] / Relocating if possible to [GEOGRAPHIC_DATA]." at bounding box center [695, 162] width 353 height 54
click at [668, 144] on p "Location: [GEOGRAPHIC_DATA]" at bounding box center [695, 148] width 353 height 27
click at [621, 190] on p "Work" at bounding box center [695, 201] width 353 height 27
click at [567, 208] on p "Work" at bounding box center [695, 201] width 353 height 27
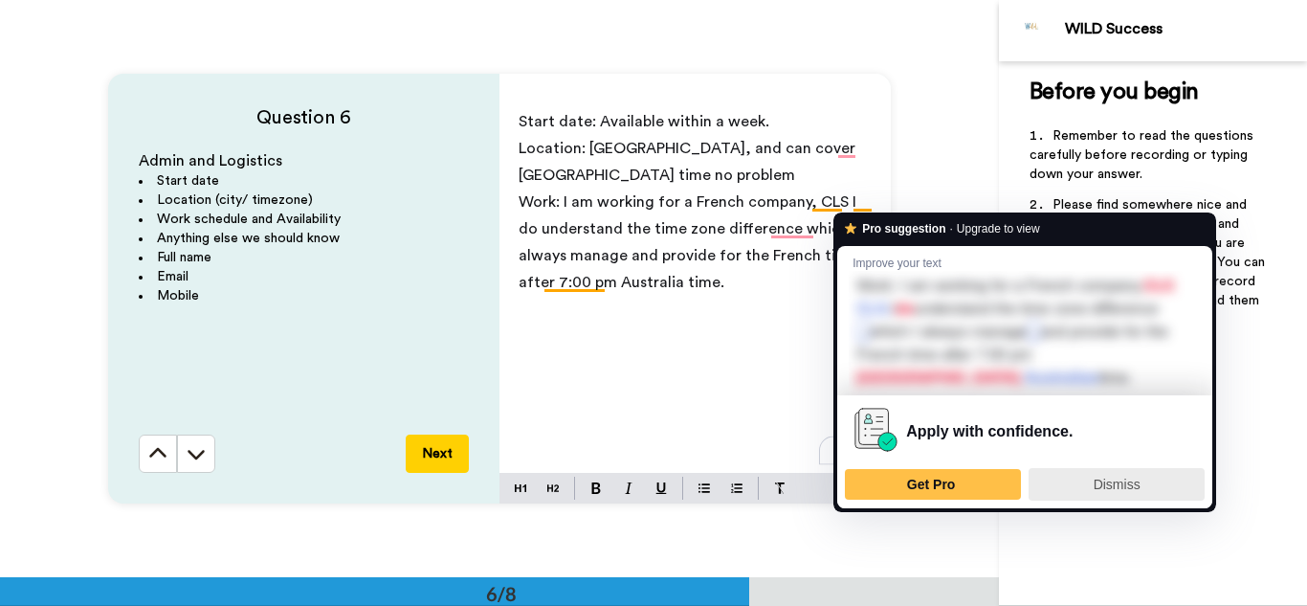
click at [1125, 490] on span "Dismiss" at bounding box center [1117, 483] width 47 height 15
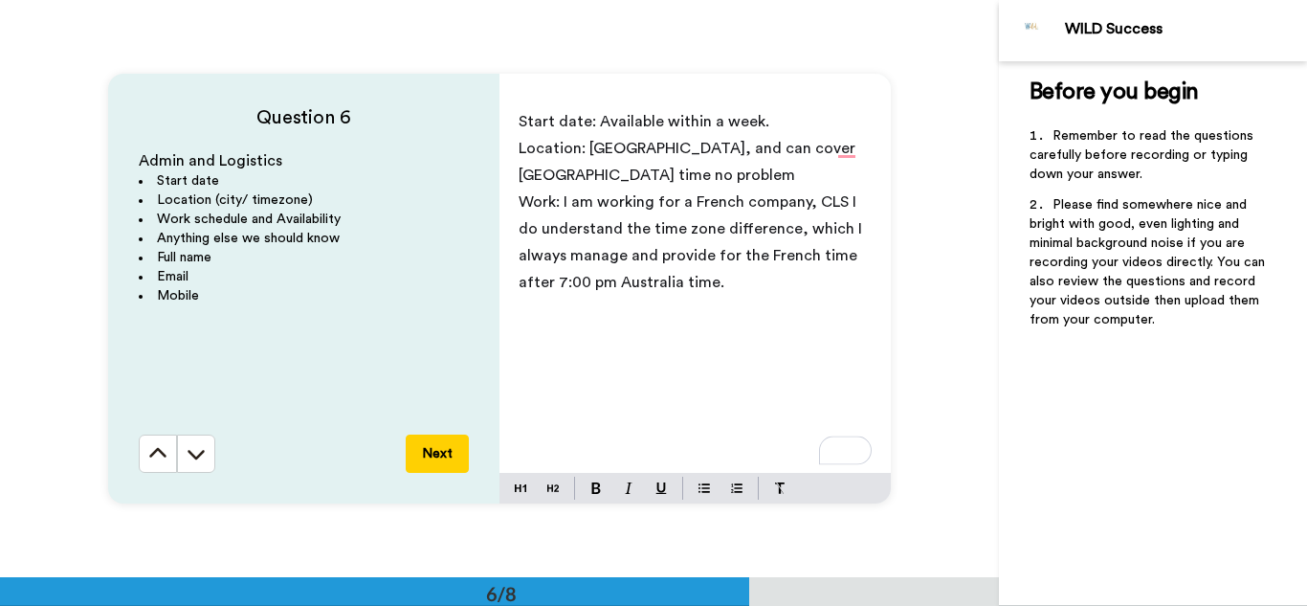
click at [840, 194] on span "Work: I am working for a French company, CLS I do understand the time zone diff…" at bounding box center [692, 242] width 347 height 96
click at [651, 313] on p "﻿" at bounding box center [695, 309] width 353 height 27
click at [643, 310] on p "Anything else: If I" at bounding box center [695, 309] width 353 height 27
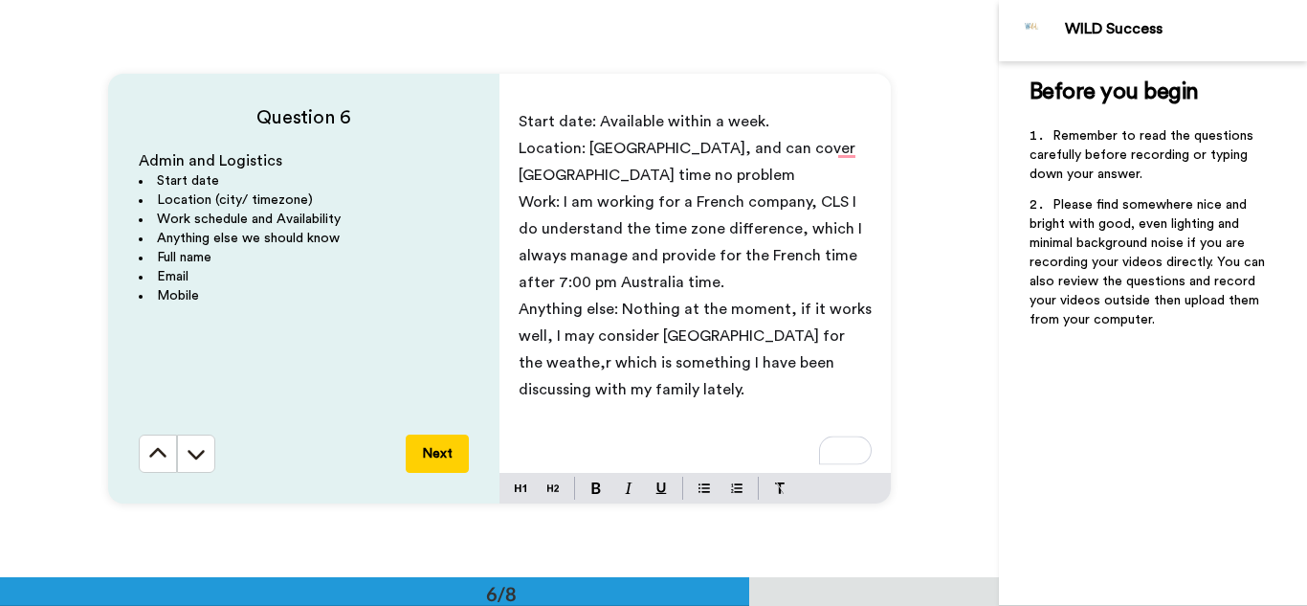
click at [603, 386] on p "Anything else: Nothing at the moment, if it works well, I may consider [GEOGRAP…" at bounding box center [695, 349] width 353 height 107
click at [809, 341] on span "Anything else: Nothing at the moment, if it works well, I may consider [GEOGRAP…" at bounding box center [697, 349] width 357 height 96
click at [611, 410] on p "﻿" at bounding box center [695, 416] width 353 height 27
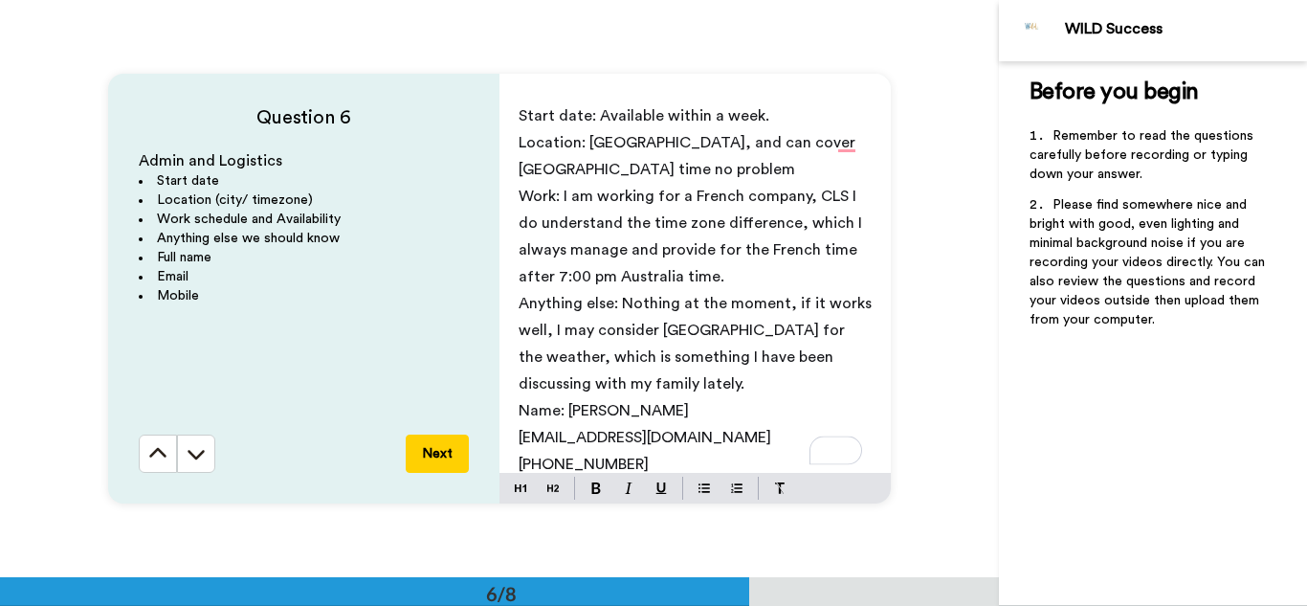
scroll to position [72, 0]
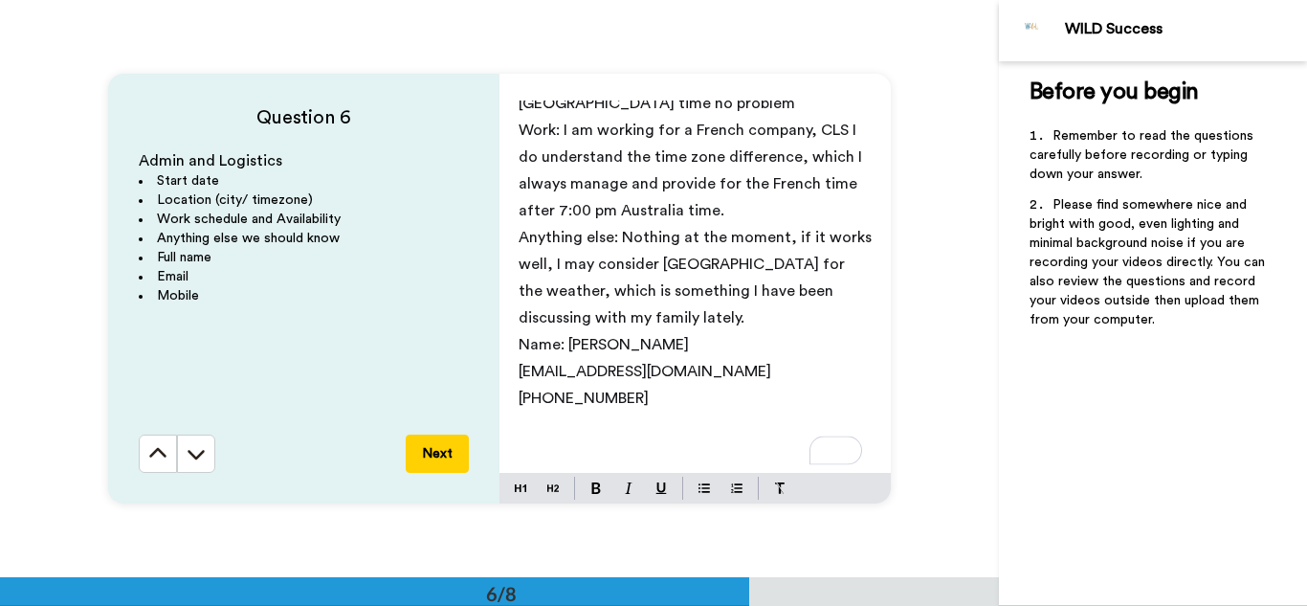
click at [418, 448] on button "Next" at bounding box center [437, 453] width 63 height 38
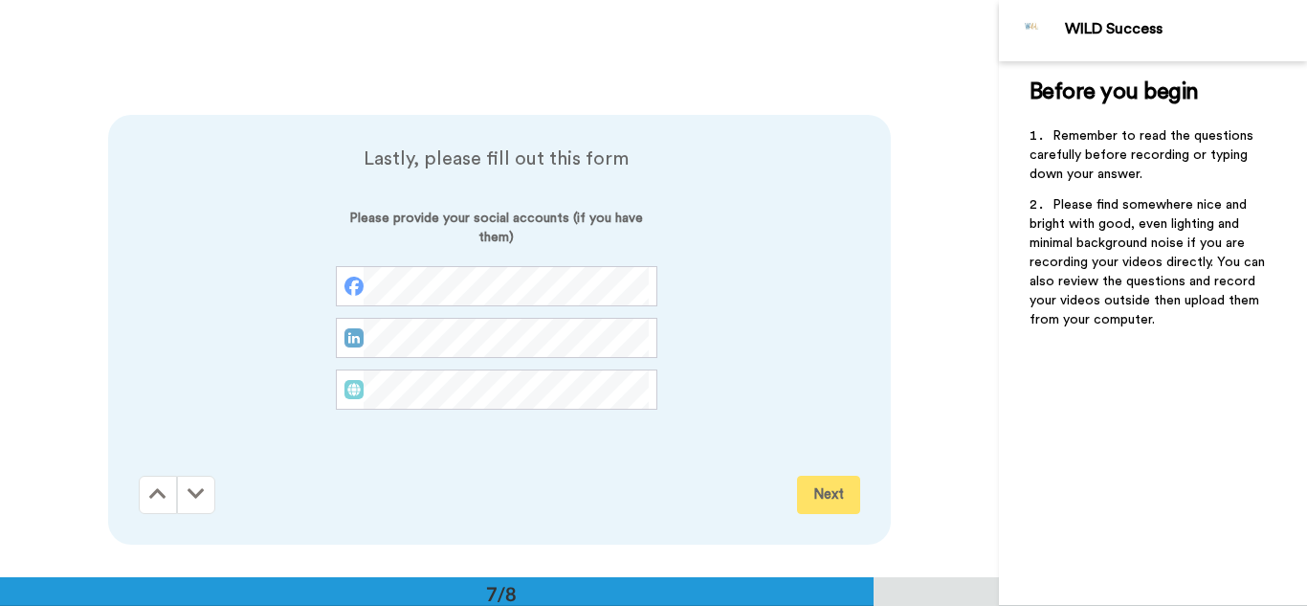
scroll to position [3460, 0]
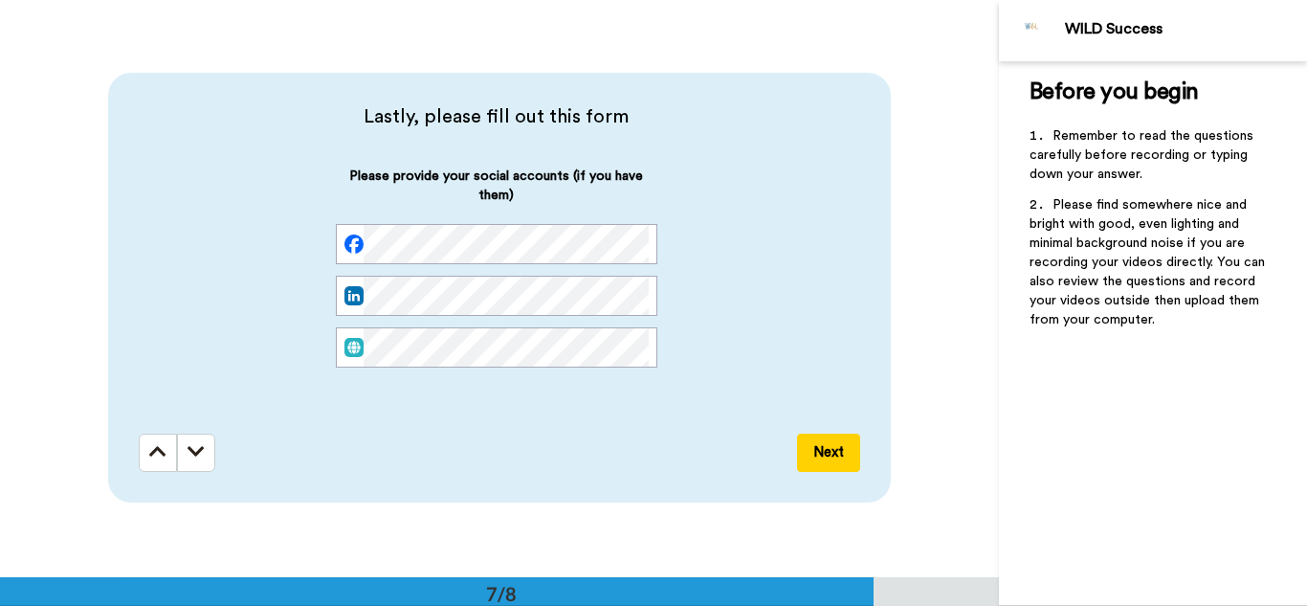
click at [817, 449] on button "Next" at bounding box center [828, 452] width 63 height 38
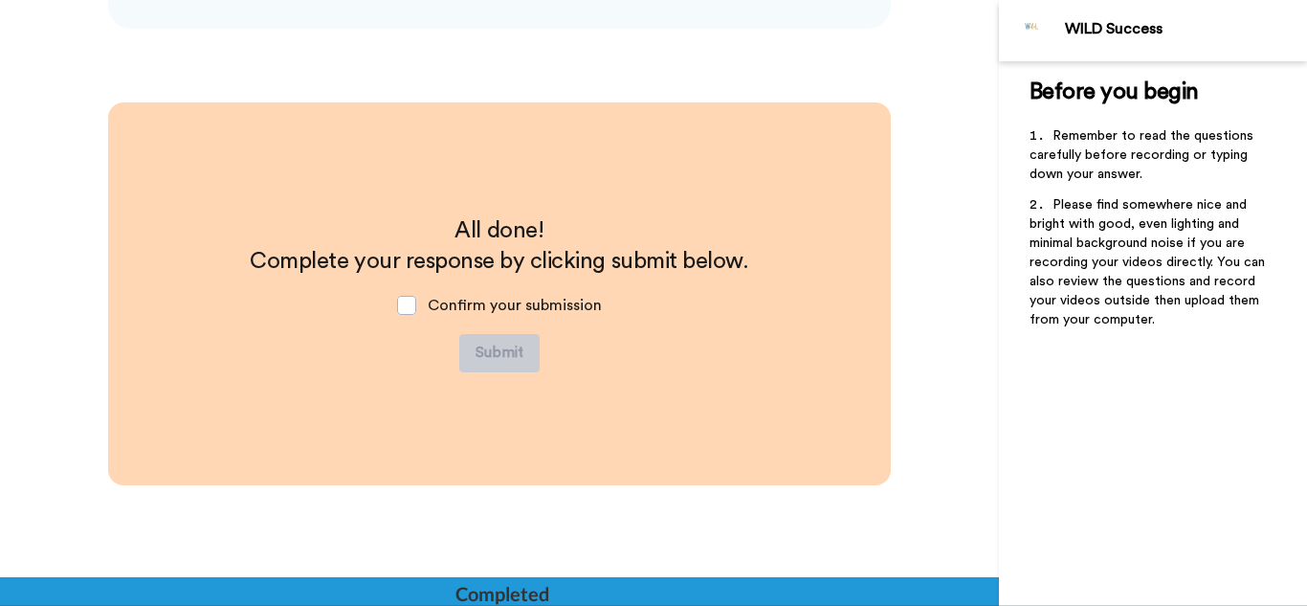
scroll to position [3939, 0]
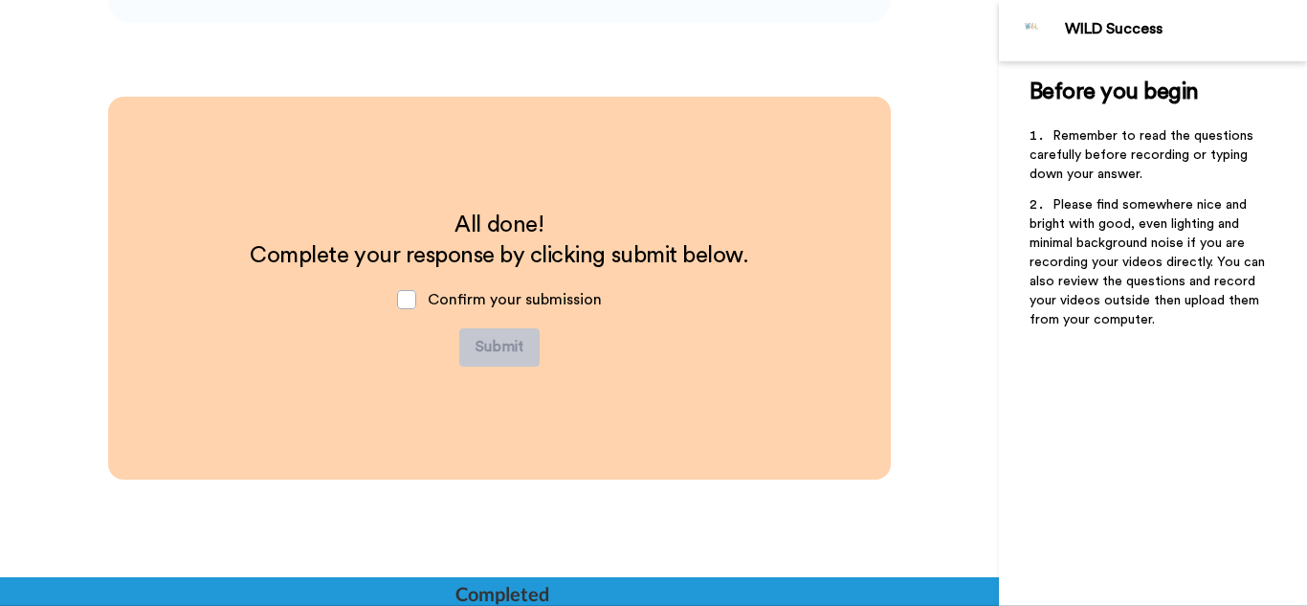
click at [583, 307] on p "Confirm your submission" at bounding box center [515, 299] width 174 height 19
click at [409, 298] on span at bounding box center [406, 299] width 19 height 19
click at [483, 357] on button "Submit" at bounding box center [499, 347] width 80 height 38
